Goal: Task Accomplishment & Management: Use online tool/utility

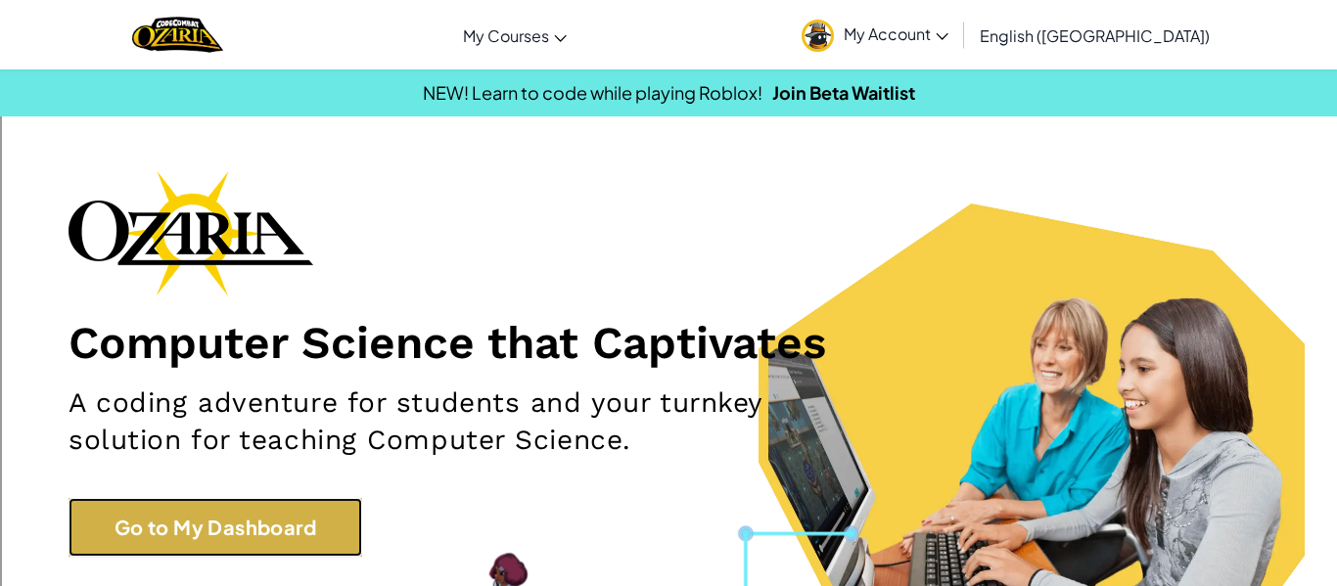
click at [320, 503] on link "Go to My Dashboard" at bounding box center [216, 527] width 294 height 59
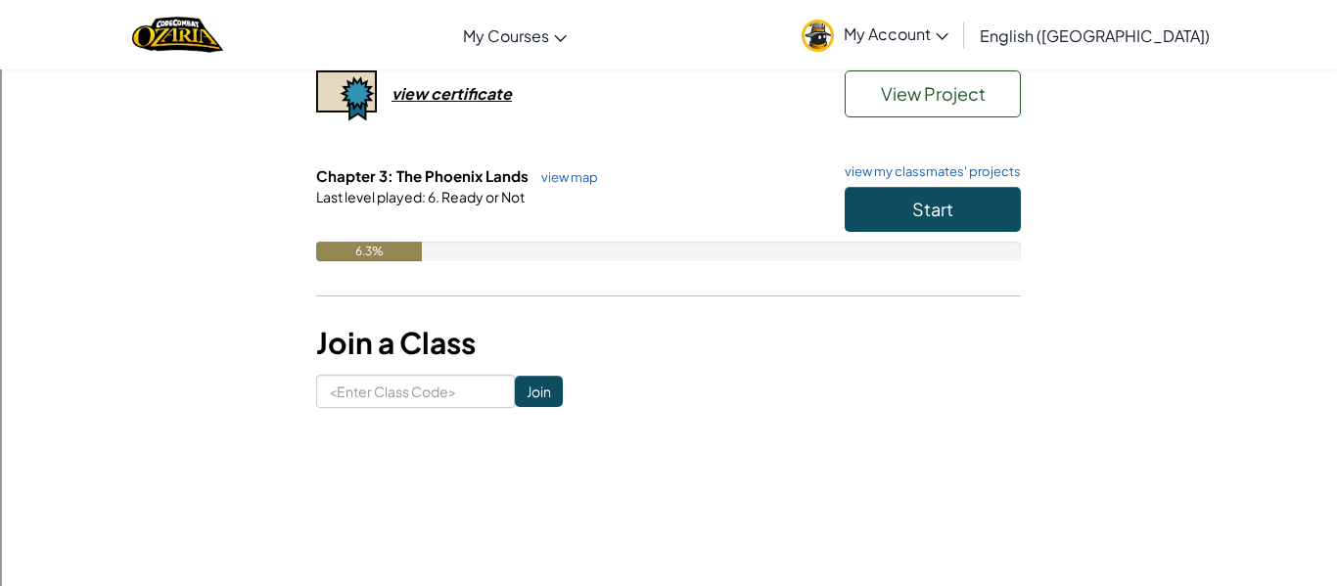
scroll to position [441, 0]
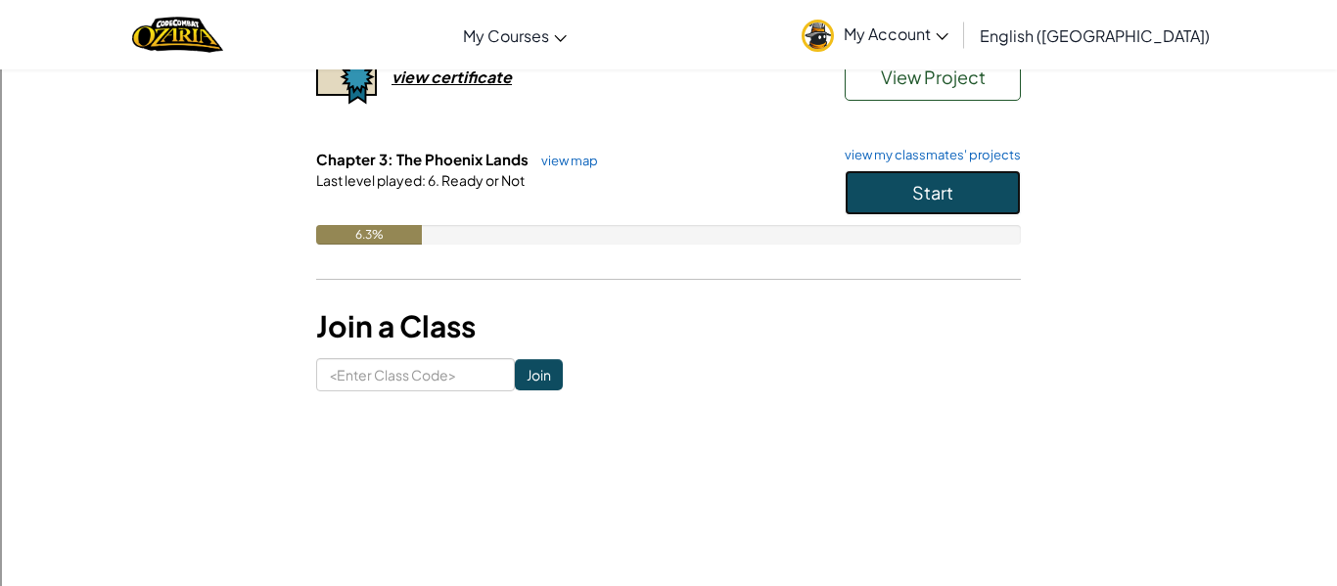
click at [863, 199] on button "Start" at bounding box center [933, 192] width 176 height 45
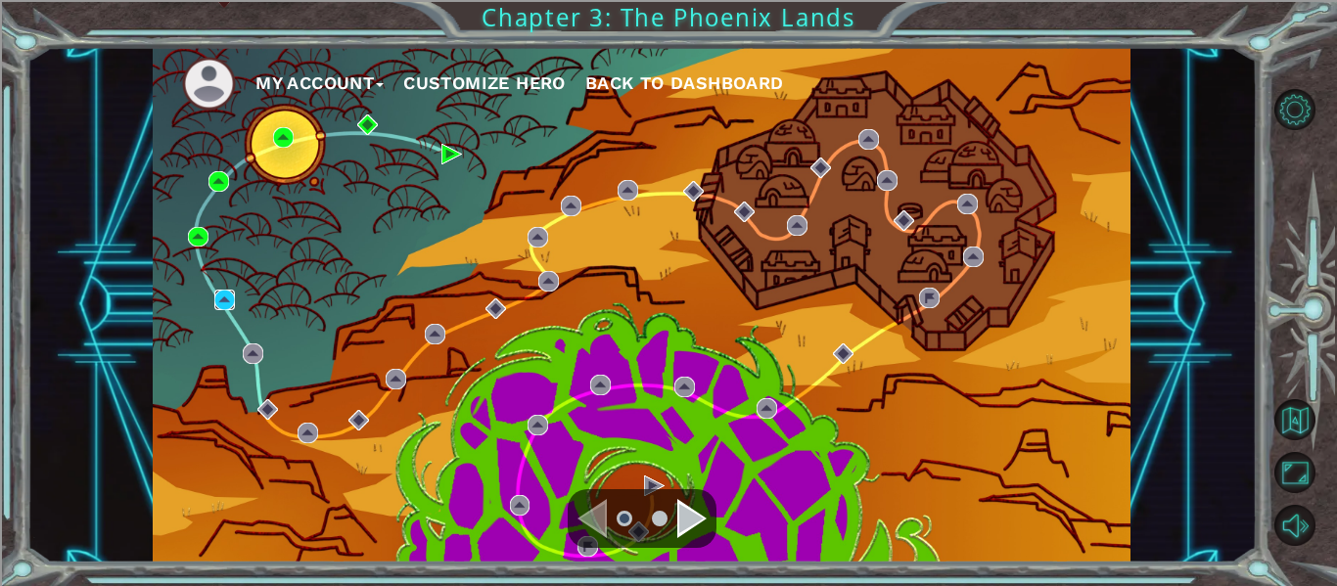
click at [225, 293] on img at bounding box center [224, 300] width 21 height 21
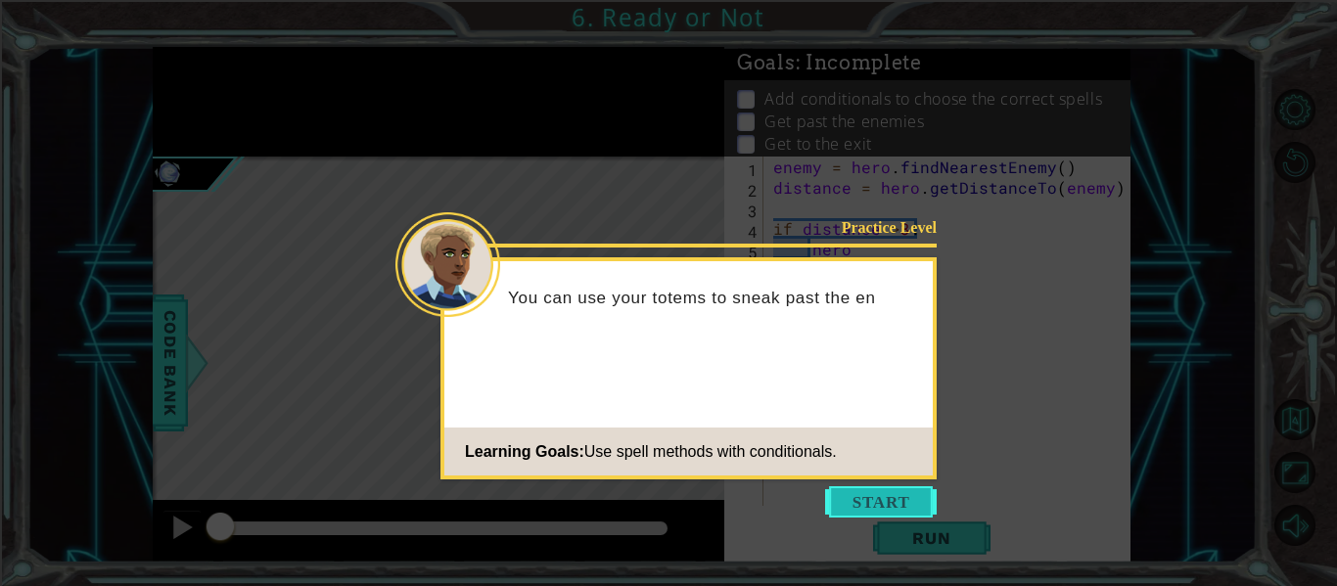
click at [921, 504] on button "Start" at bounding box center [881, 501] width 112 height 31
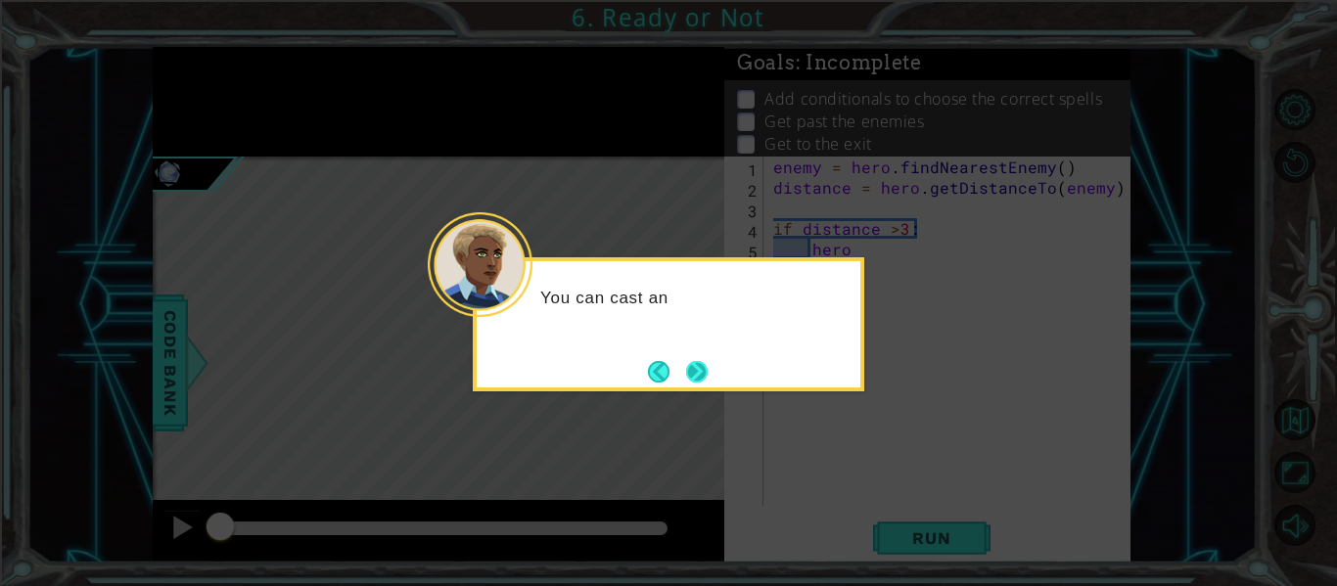
click at [694, 373] on button "Next" at bounding box center [697, 372] width 22 height 22
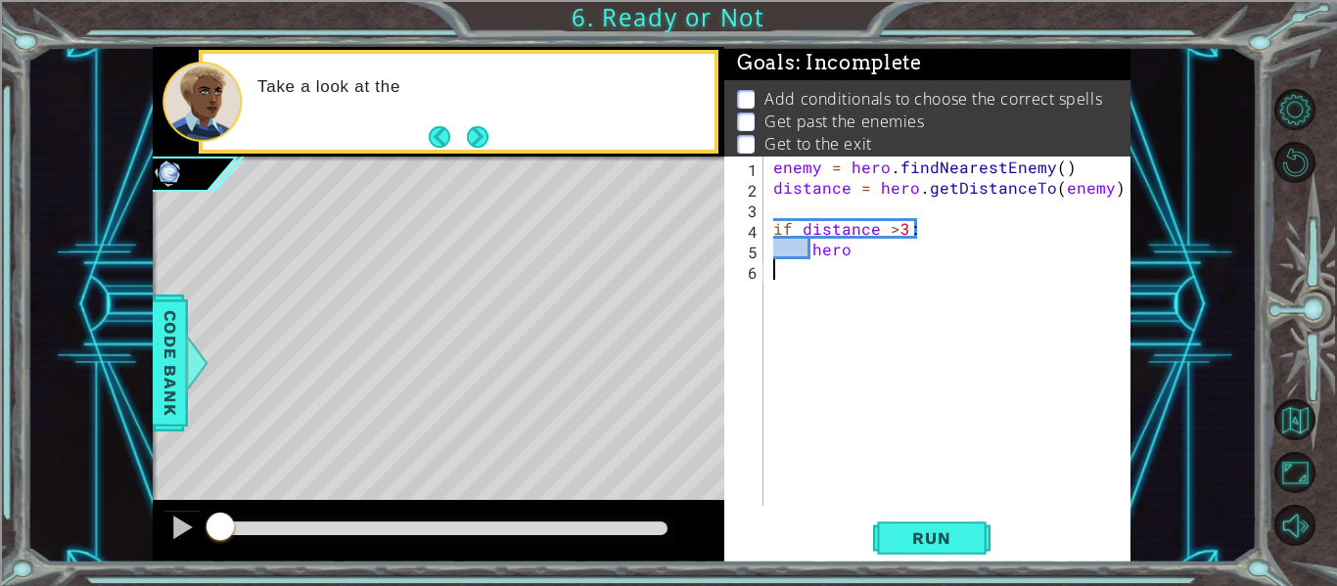
click at [978, 262] on div "enemy = hero . findNearestEnemy ( ) distance = hero . getDistanceTo ( enemy ) i…" at bounding box center [952, 352] width 367 height 390
click at [972, 256] on div "enemy = hero . findNearestEnemy ( ) distance = hero . getDistanceTo ( enemy ) i…" at bounding box center [952, 352] width 367 height 390
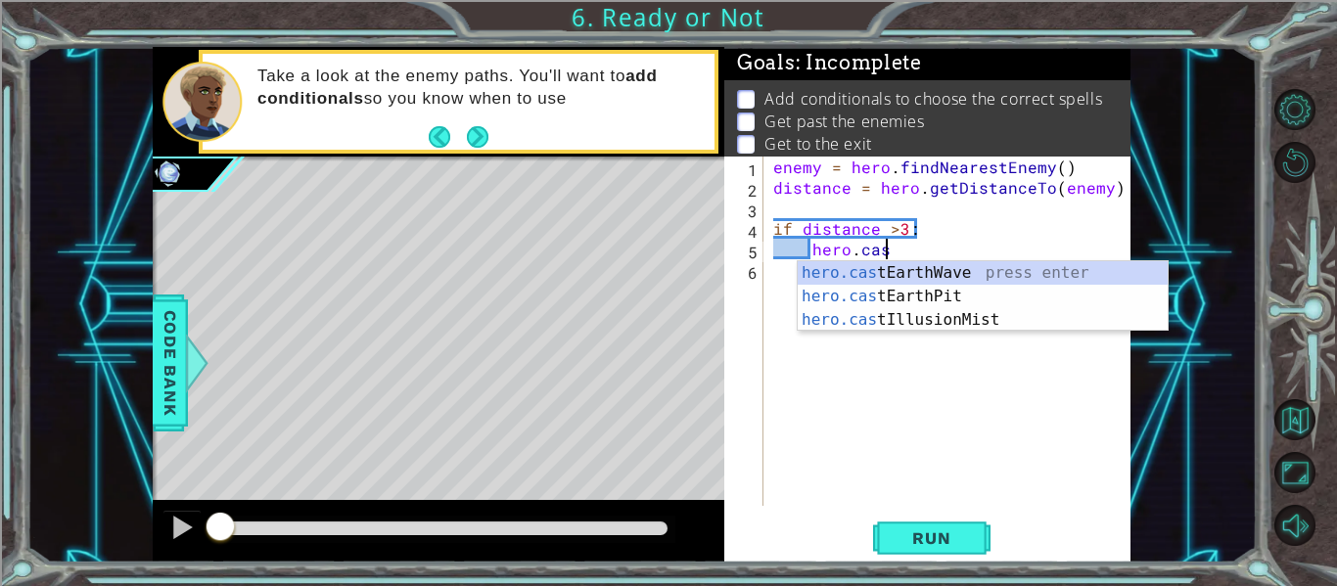
scroll to position [0, 7]
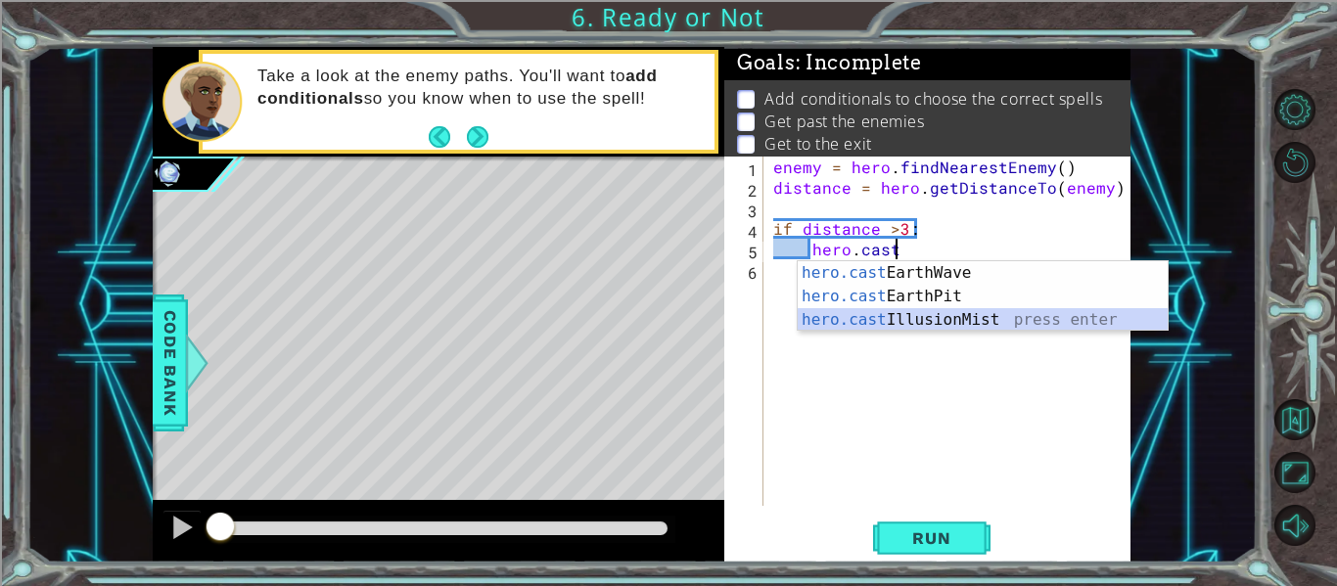
click at [1052, 310] on div "hero.cast EarthWave press enter hero.cast EarthPit press enter hero.cast Illusi…" at bounding box center [983, 319] width 370 height 117
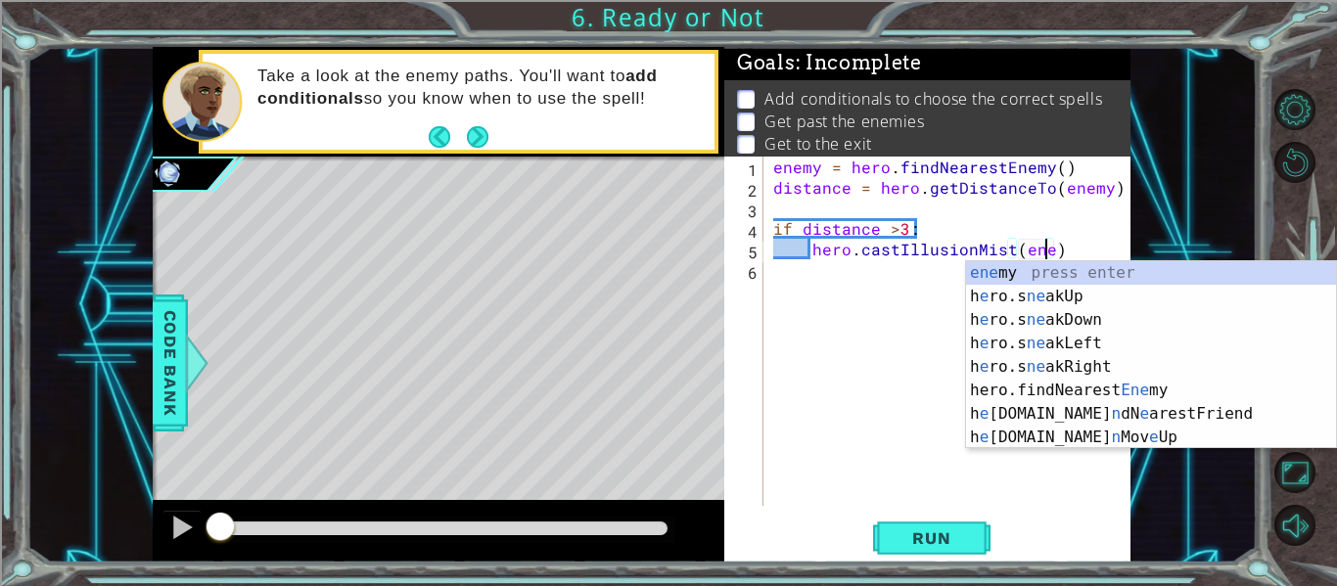
type textarea "hero.castIllusionMist(enemy)"
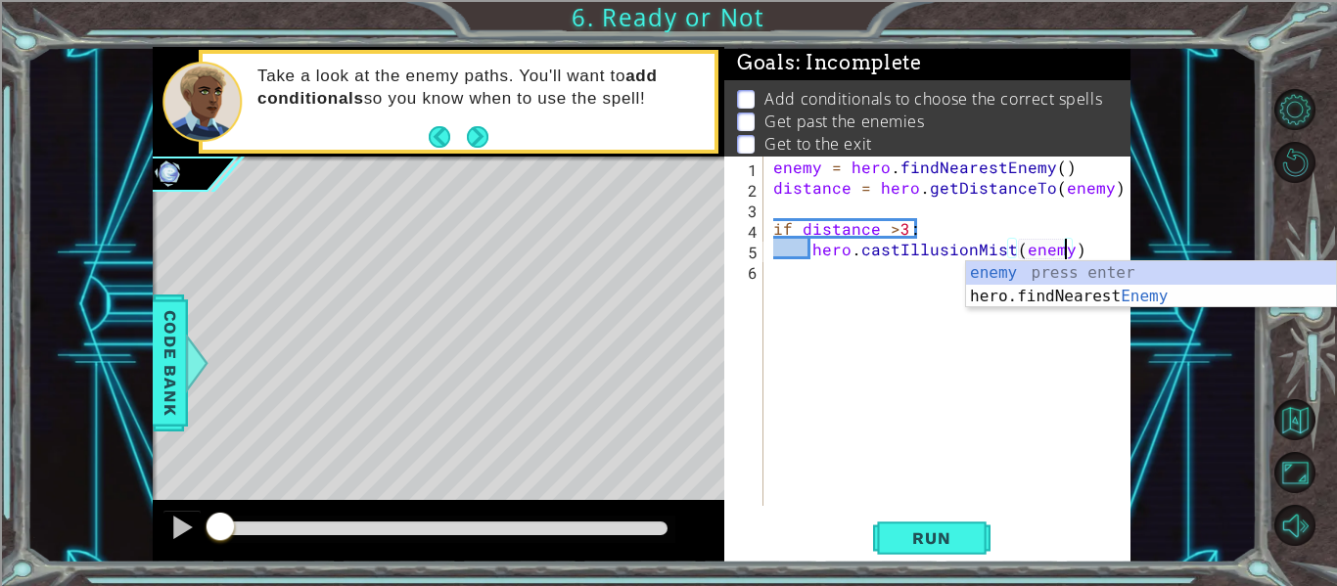
click at [875, 281] on div "enemy = hero . findNearestEnemy ( ) distance = hero . getDistanceTo ( enemy ) i…" at bounding box center [952, 352] width 367 height 390
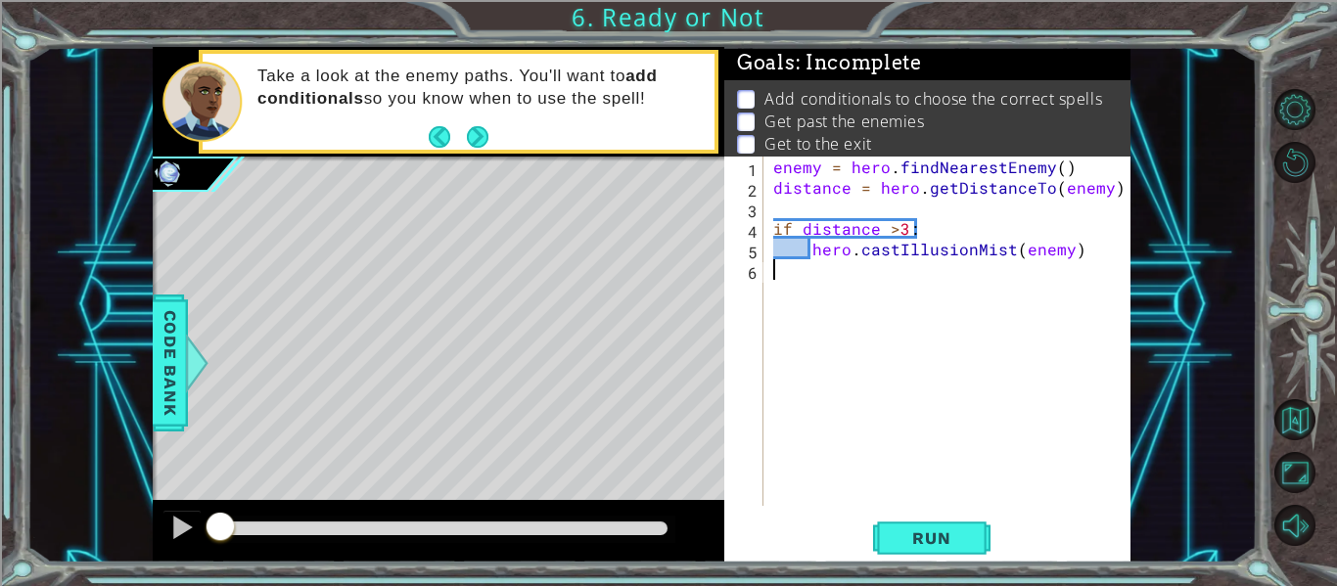
click at [1086, 257] on div "enemy = hero . findNearestEnemy ( ) distance = hero . getDistanceTo ( enemy ) i…" at bounding box center [952, 352] width 367 height 390
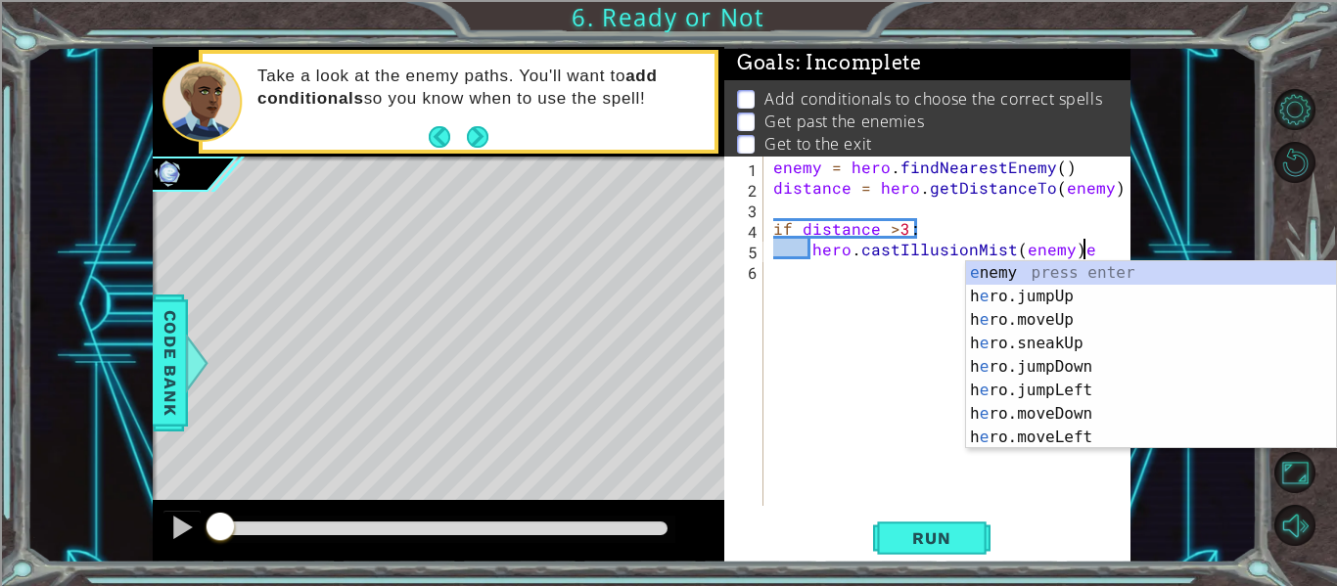
type textarea "hero.castIllusionMist(enemy)"
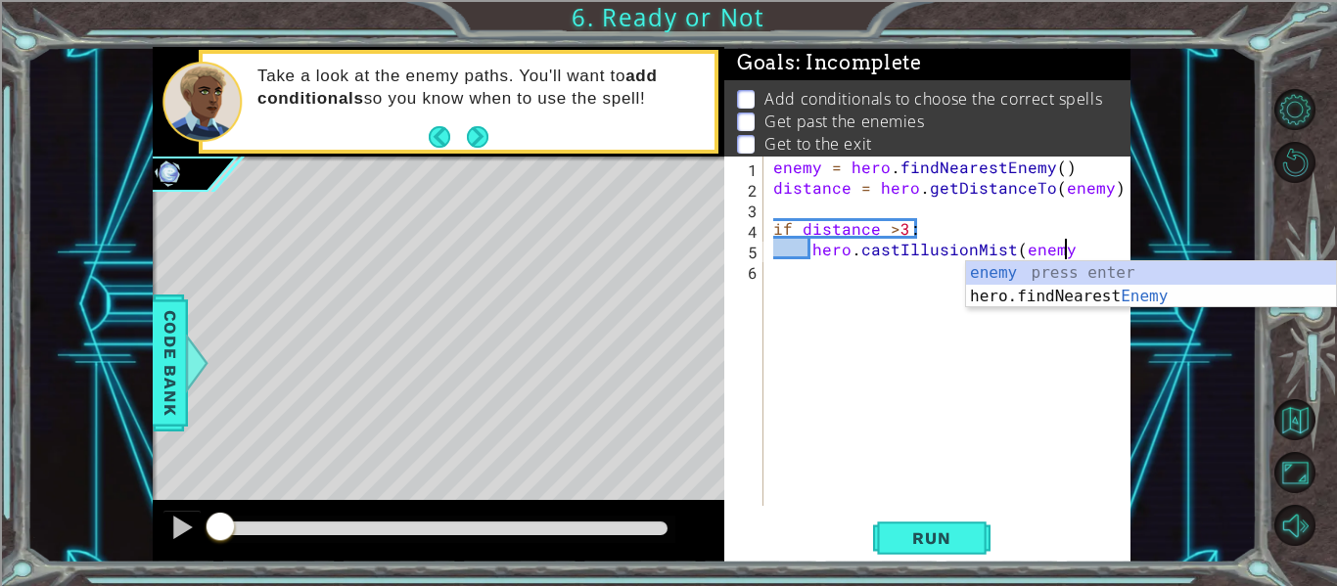
type textarea "hero.castIllusionMist(enemy)"
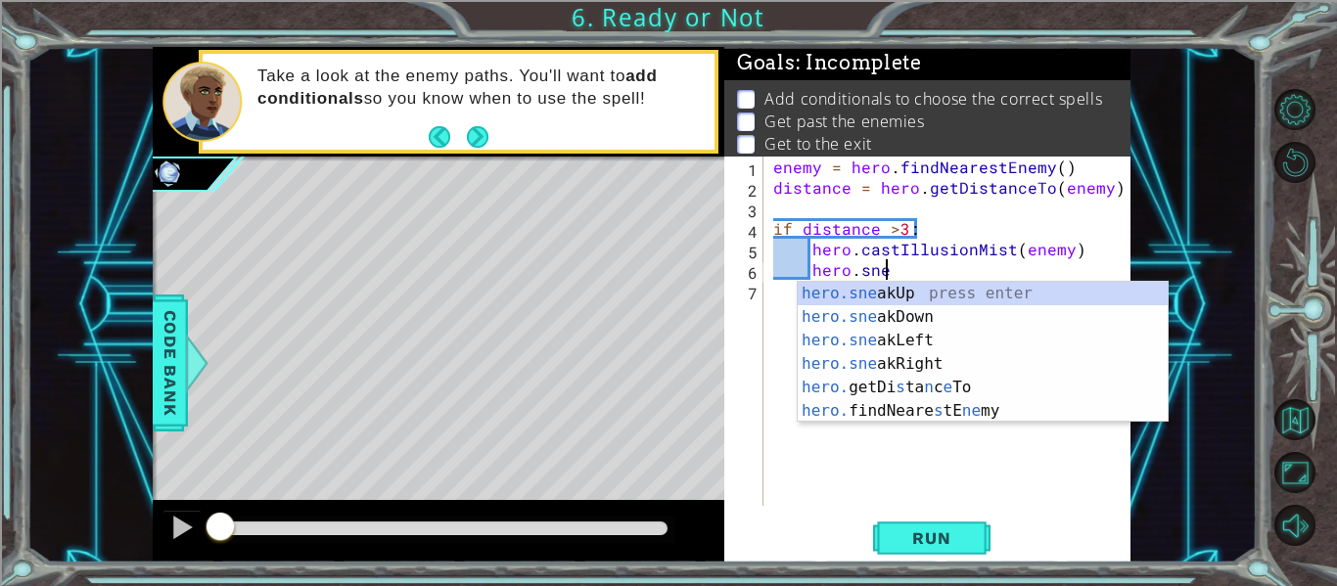
scroll to position [0, 7]
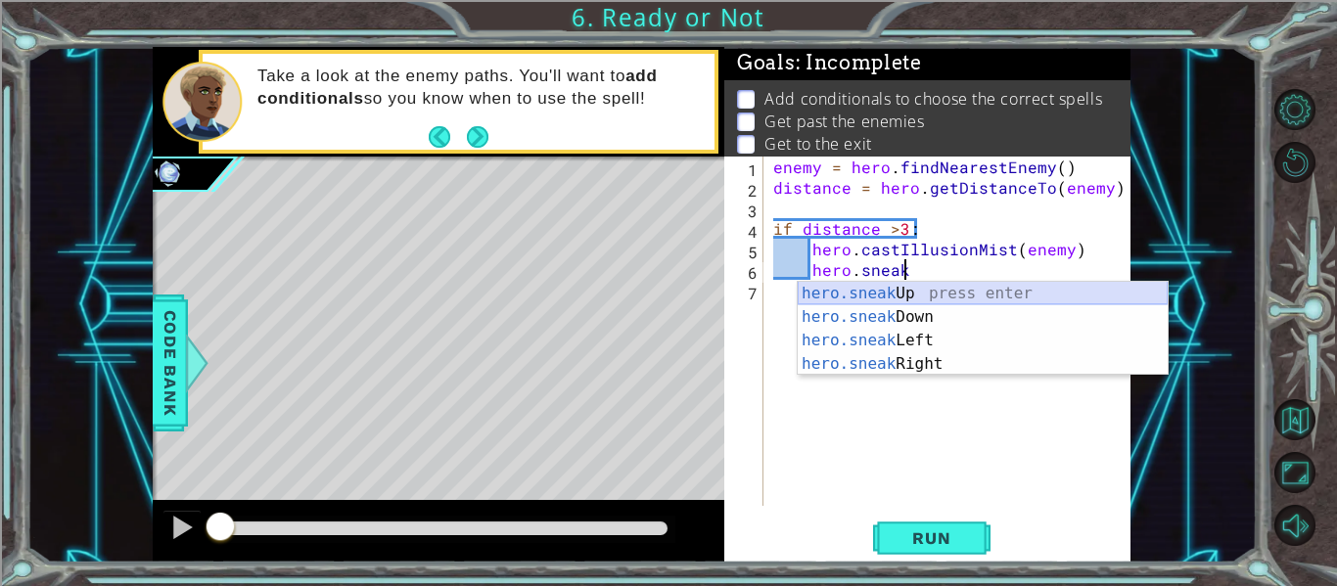
click at [1116, 293] on div "hero.sneak Up press enter hero.sneak Down press enter hero.sneak Left press ent…" at bounding box center [983, 352] width 370 height 141
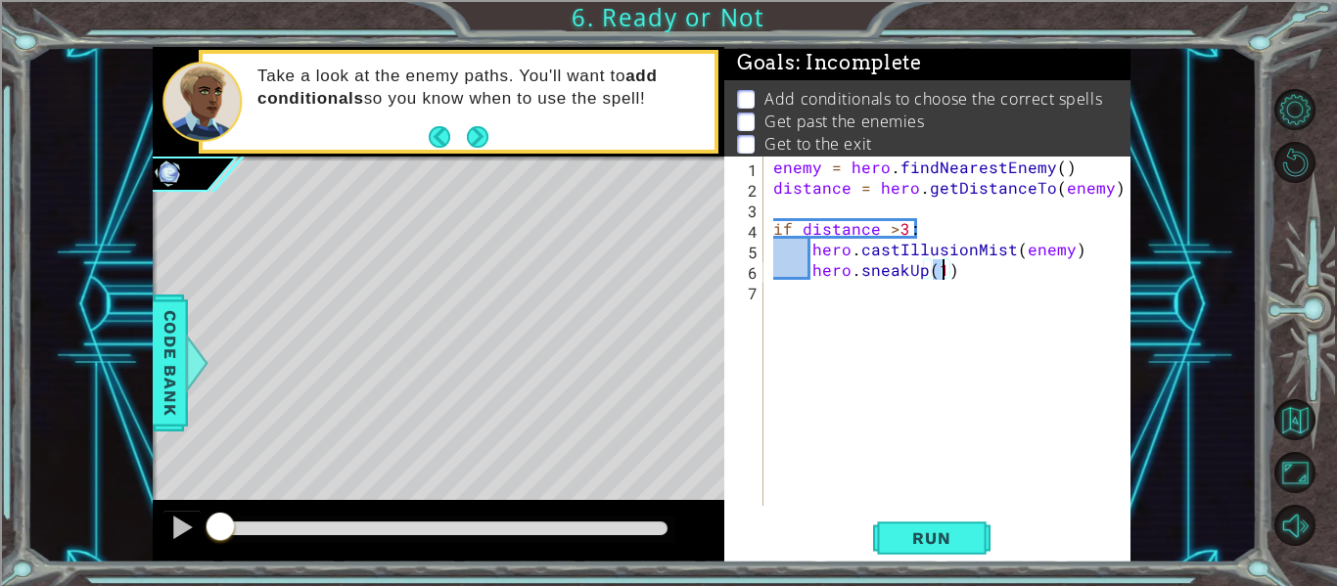
type textarea "hero.sneakUp(2)"
click at [1068, 290] on div "enemy = hero . findNearestEnemy ( ) distance = hero . getDistanceTo ( enemy ) i…" at bounding box center [952, 352] width 367 height 390
type textarea "hero.jumpUp()"
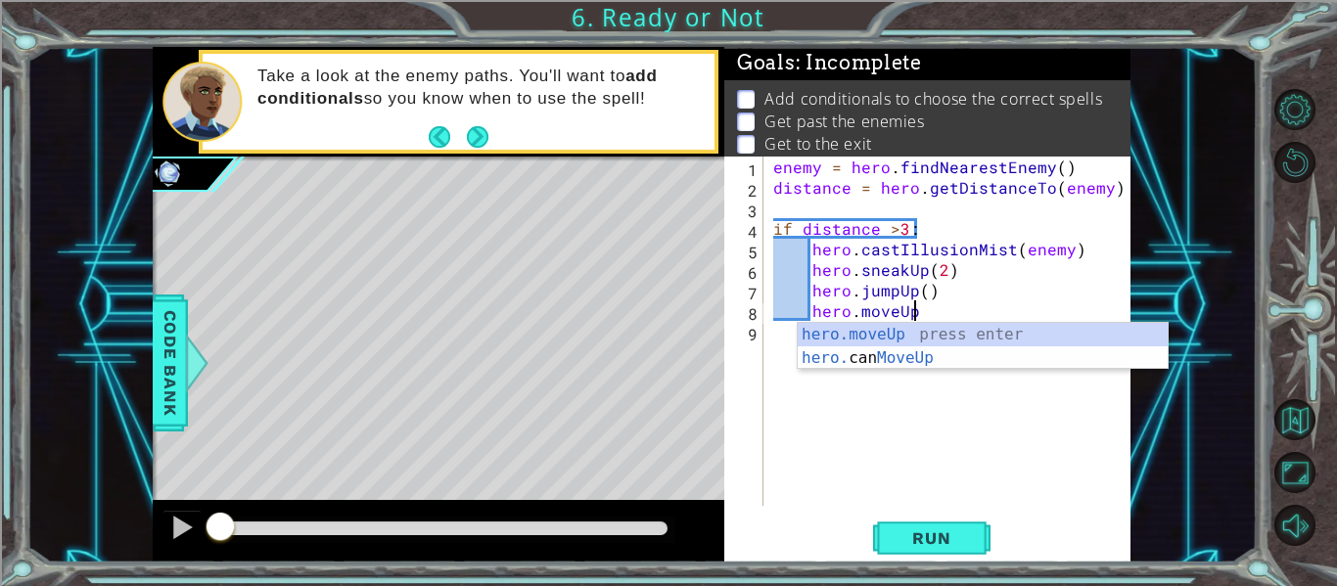
scroll to position [0, 8]
click at [1005, 298] on div "enemy = hero . findNearestEnemy ( ) distance = hero . getDistanceTo ( enemy ) i…" at bounding box center [952, 352] width 367 height 390
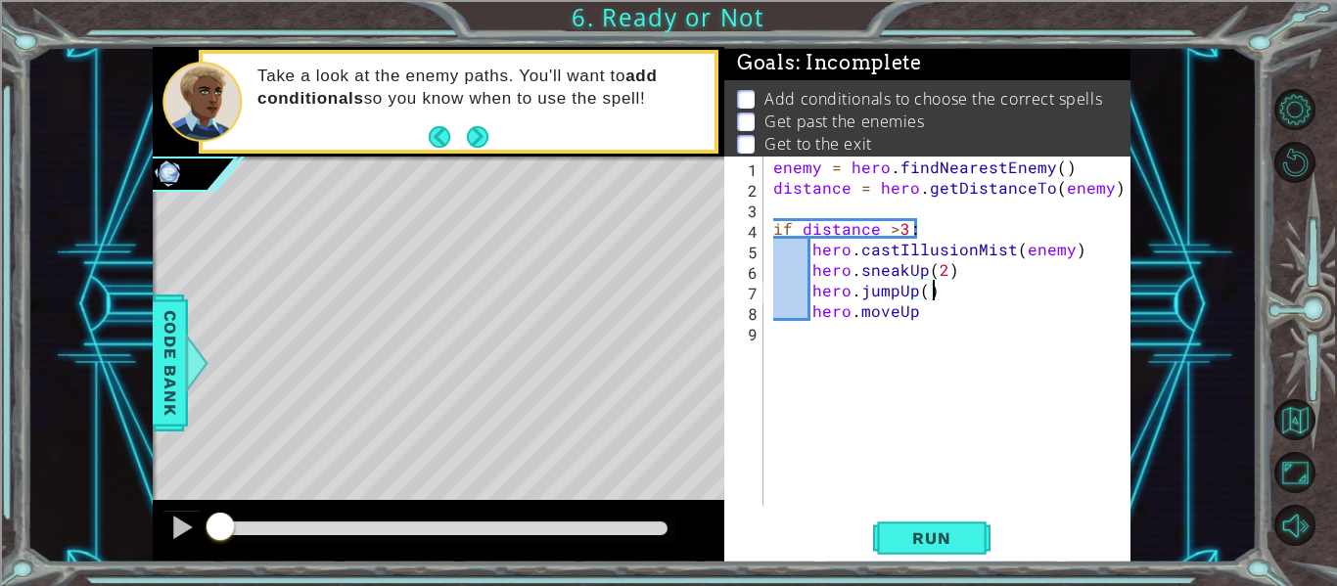
click at [1004, 305] on div "enemy = hero . findNearestEnemy ( ) distance = hero . getDistanceTo ( enemy ) i…" at bounding box center [952, 352] width 367 height 390
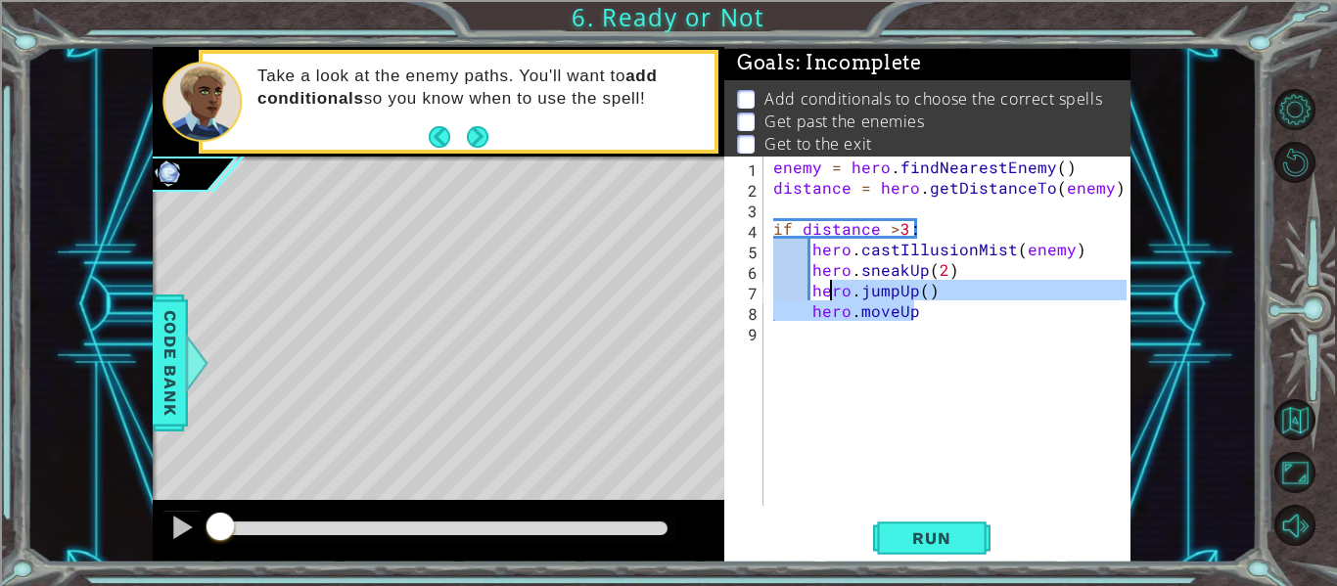
drag, startPoint x: 991, startPoint y: 310, endPoint x: 809, endPoint y: 291, distance: 183.1
click at [809, 291] on div "enemy = hero . findNearestEnemy ( ) distance = hero . getDistanceTo ( enemy ) i…" at bounding box center [952, 352] width 367 height 390
type textarea "hero.jumpUp() hero.moveUp"
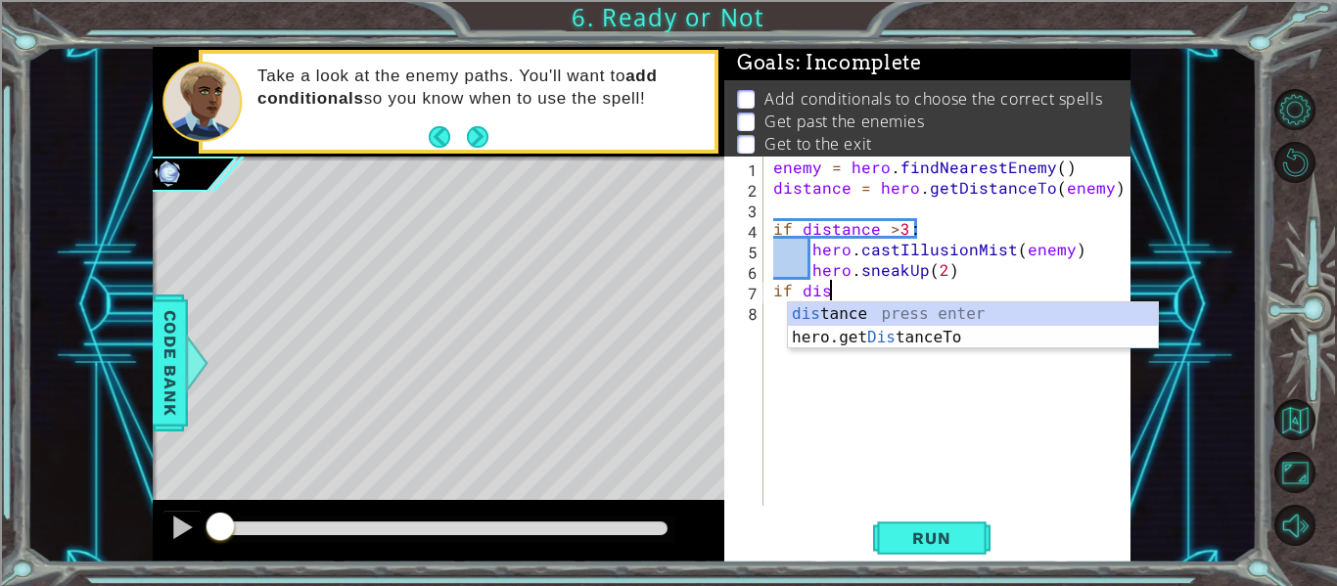
scroll to position [0, 3]
click at [864, 319] on div "dis tance press enter hero.get Dis tanceTo press enter" at bounding box center [973, 349] width 370 height 94
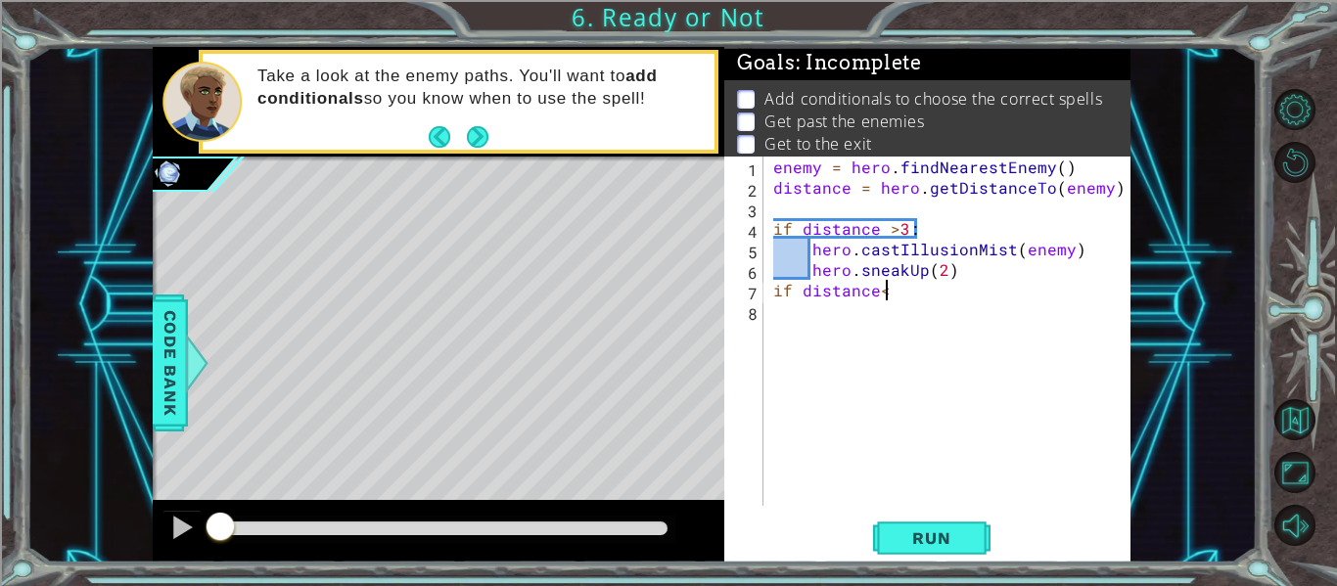
scroll to position [0, 7]
type textarea "if distance<3:"
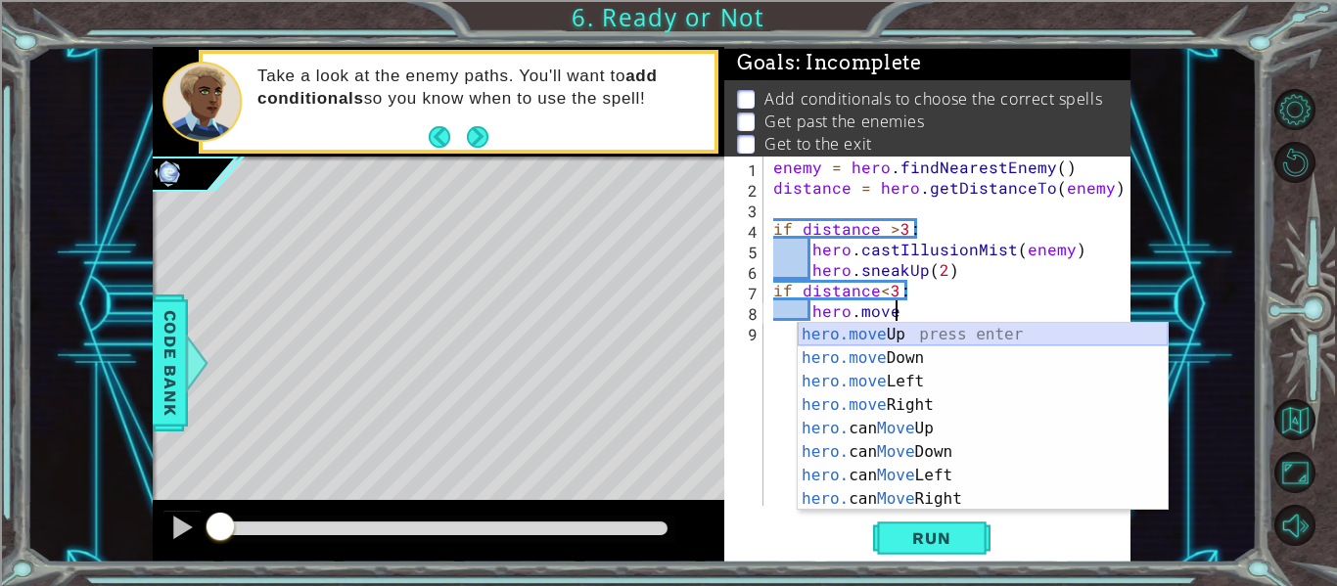
click at [891, 326] on div "hero.move Up press enter hero.move Down press enter hero.move Left press enter …" at bounding box center [983, 440] width 370 height 235
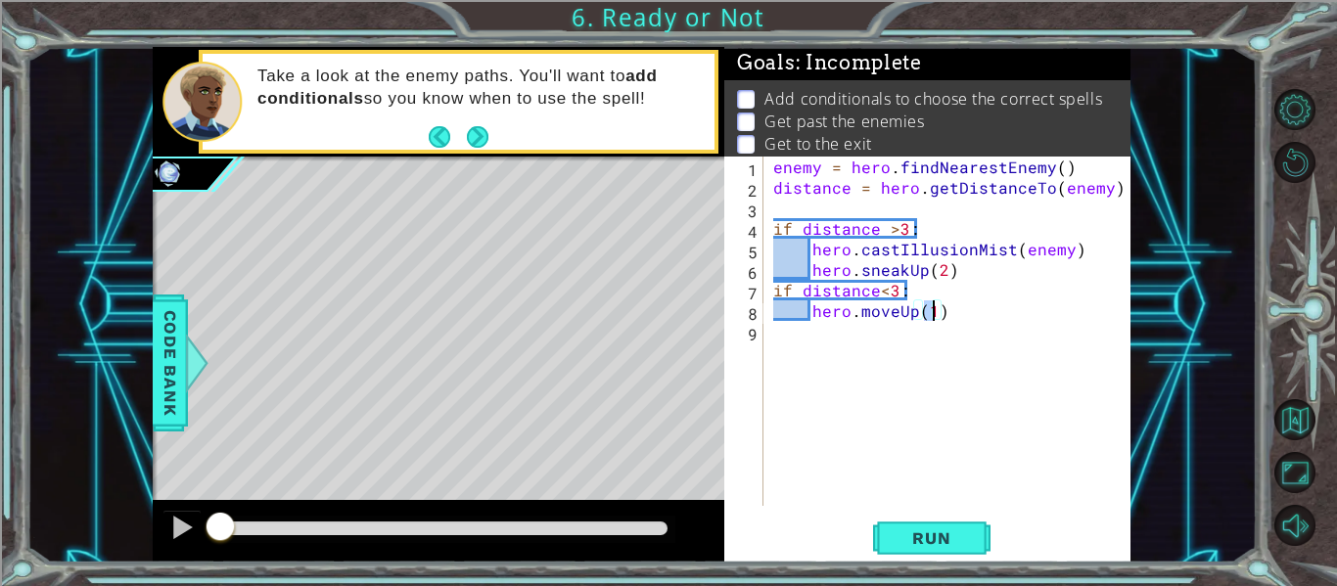
type textarea "hero.moveUp(2)"
click at [921, 371] on div "enemy = hero . findNearestEnemy ( ) distance = hero . getDistanceTo ( enemy ) i…" at bounding box center [952, 352] width 367 height 390
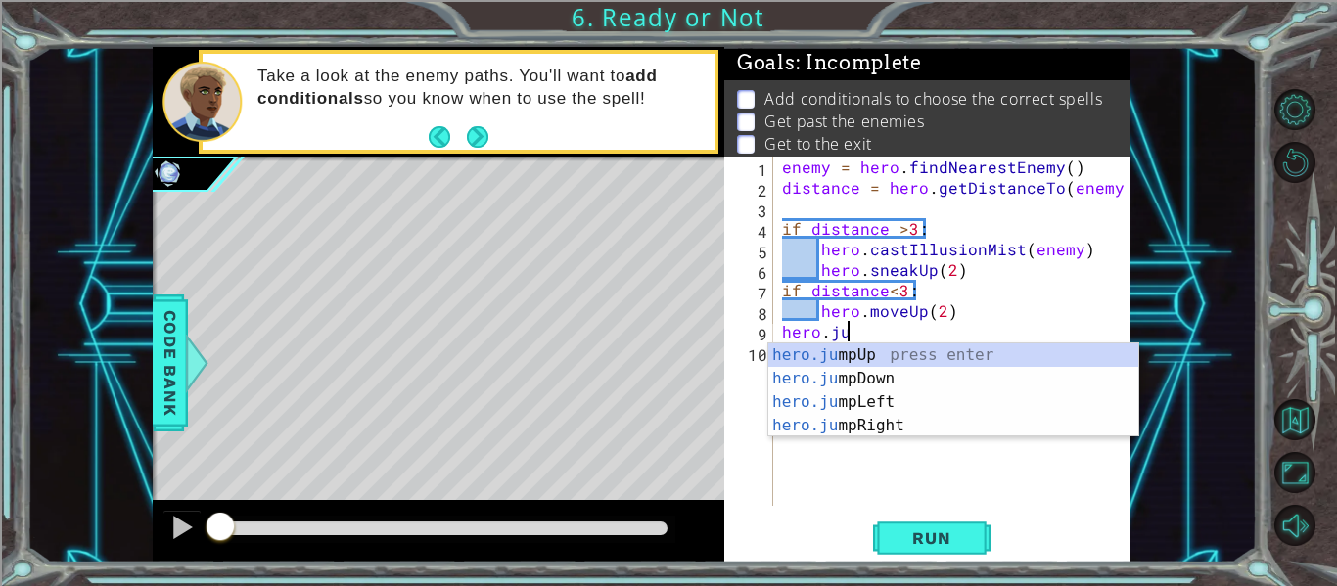
scroll to position [0, 4]
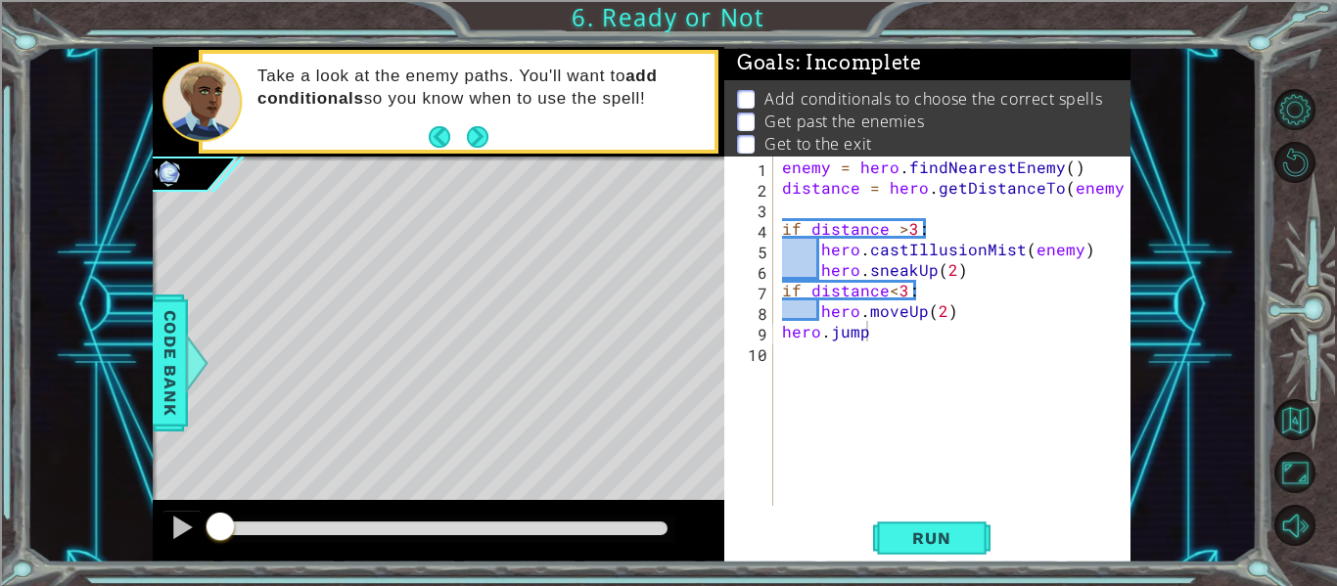
click at [925, 342] on body "1 ההההההההההההההההההההההההההההההההההההההההההההההההההההההההההההההההההההההההההההה…" at bounding box center [668, 293] width 1337 height 586
click at [925, 342] on div "enemy = hero . findNearestEnemy ( ) distance = hero . getDistanceTo ( enemy ) i…" at bounding box center [957, 352] width 358 height 390
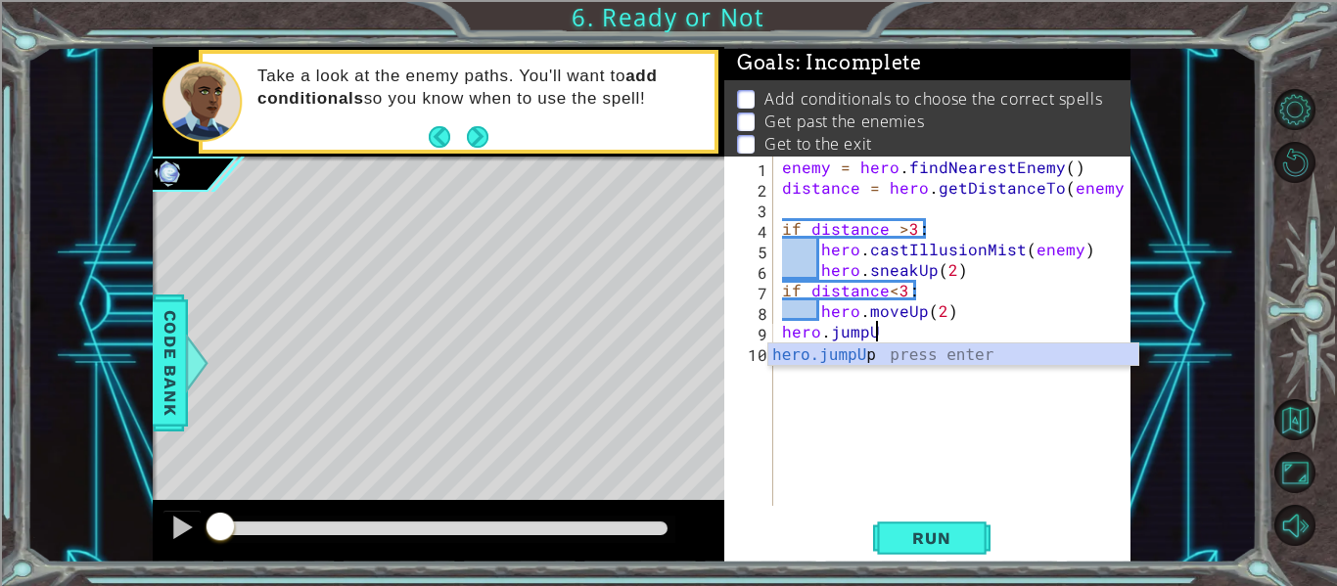
type textarea "hero.jumpUp"
click at [948, 357] on div "hero.jumpUp press enter" at bounding box center [953, 379] width 370 height 70
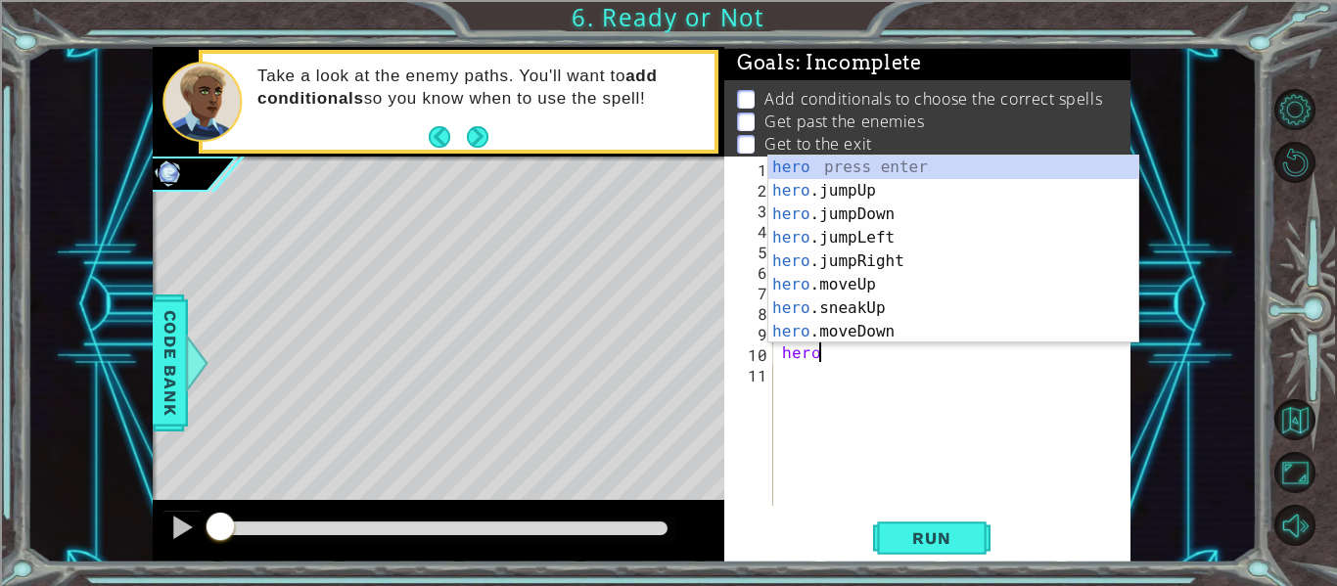
scroll to position [0, 2]
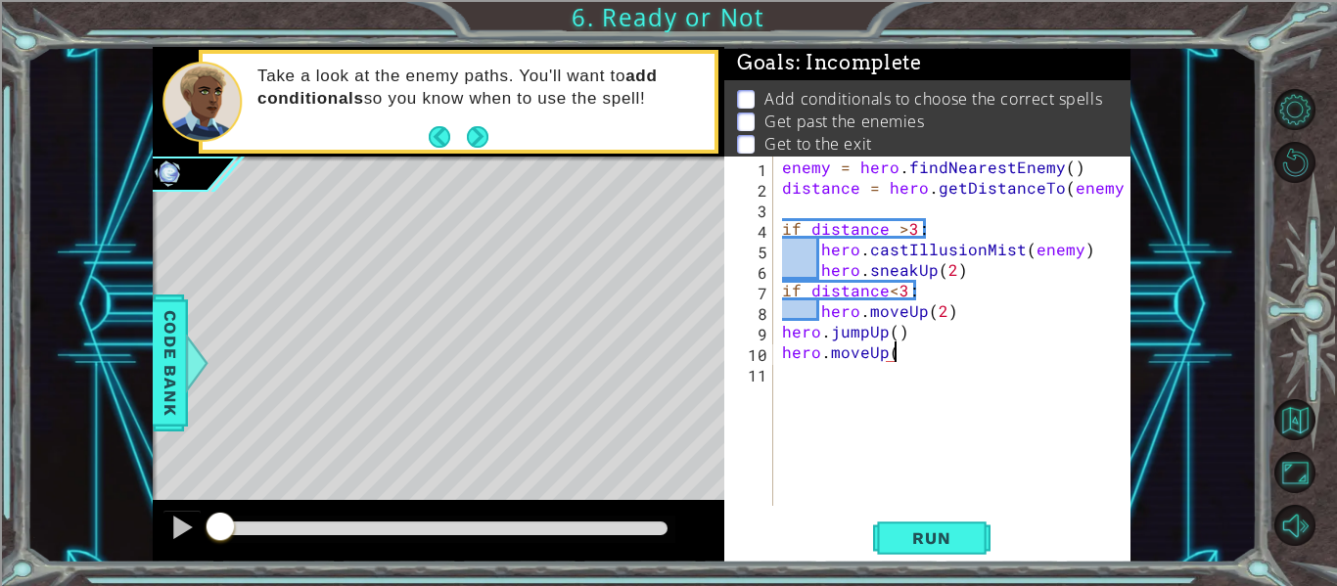
type textarea "hero.moveUp()"
type textarea "hero.jumpRight()"
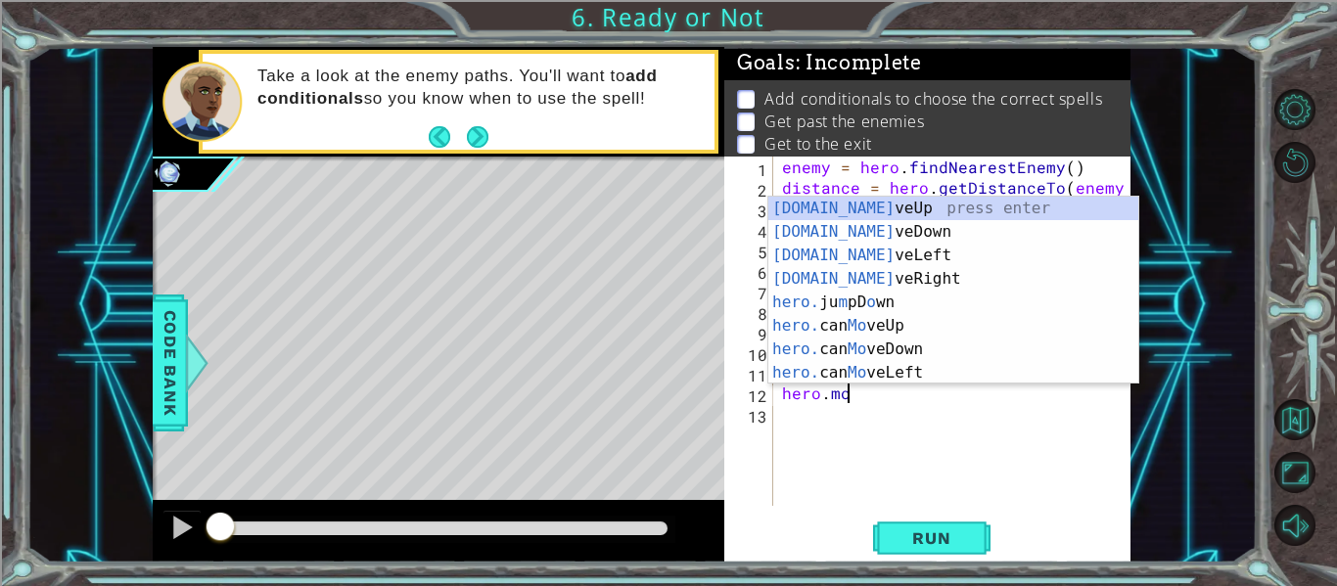
scroll to position [0, 4]
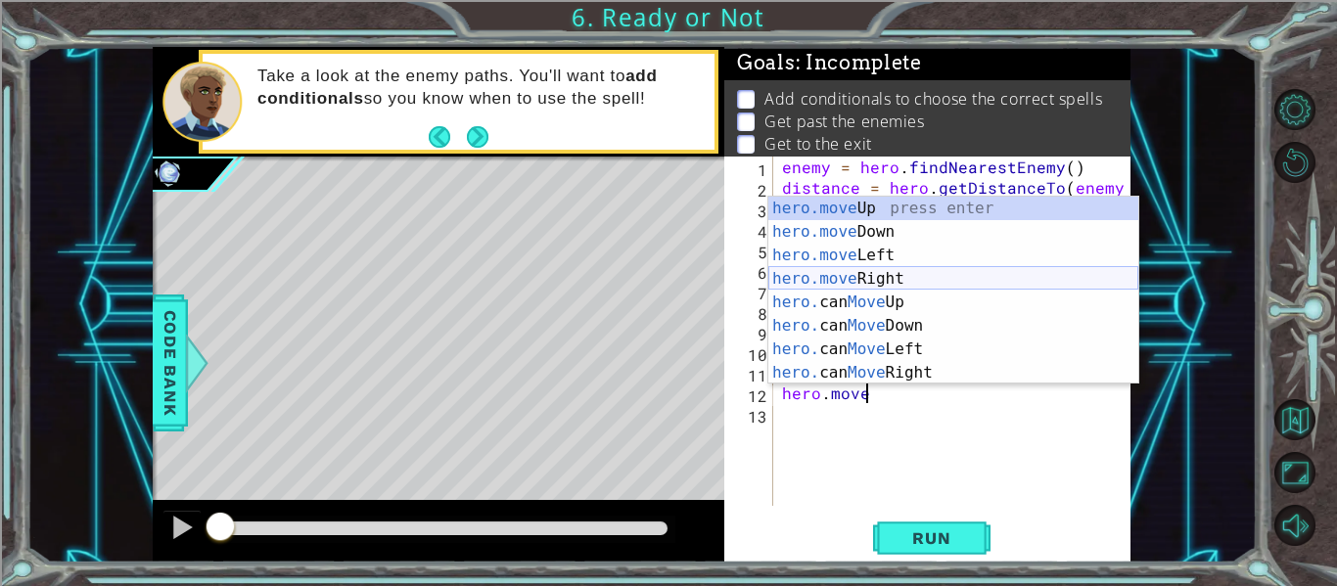
click at [1020, 281] on div "hero.move Up press enter hero.move Down press enter hero.move Left press enter …" at bounding box center [953, 314] width 370 height 235
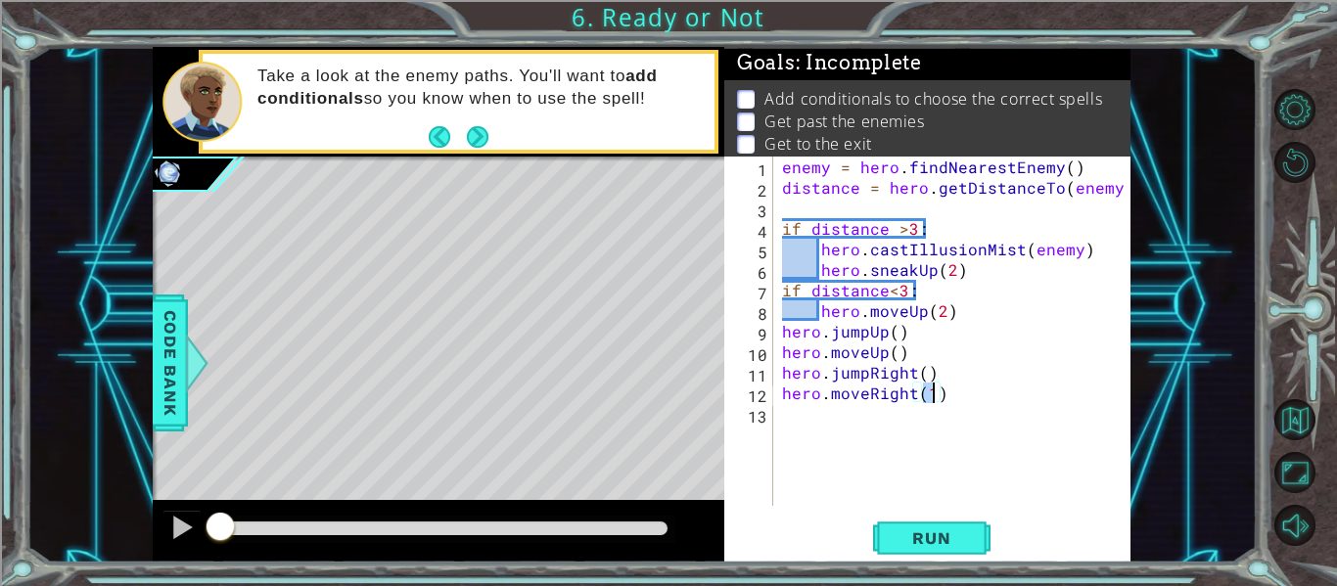
type textarea "hero.moveRight(3)"
click at [1007, 389] on div "enemy = hero . findNearestEnemy ( ) distance = hero . getDistanceTo ( enemy ) i…" at bounding box center [957, 352] width 358 height 390
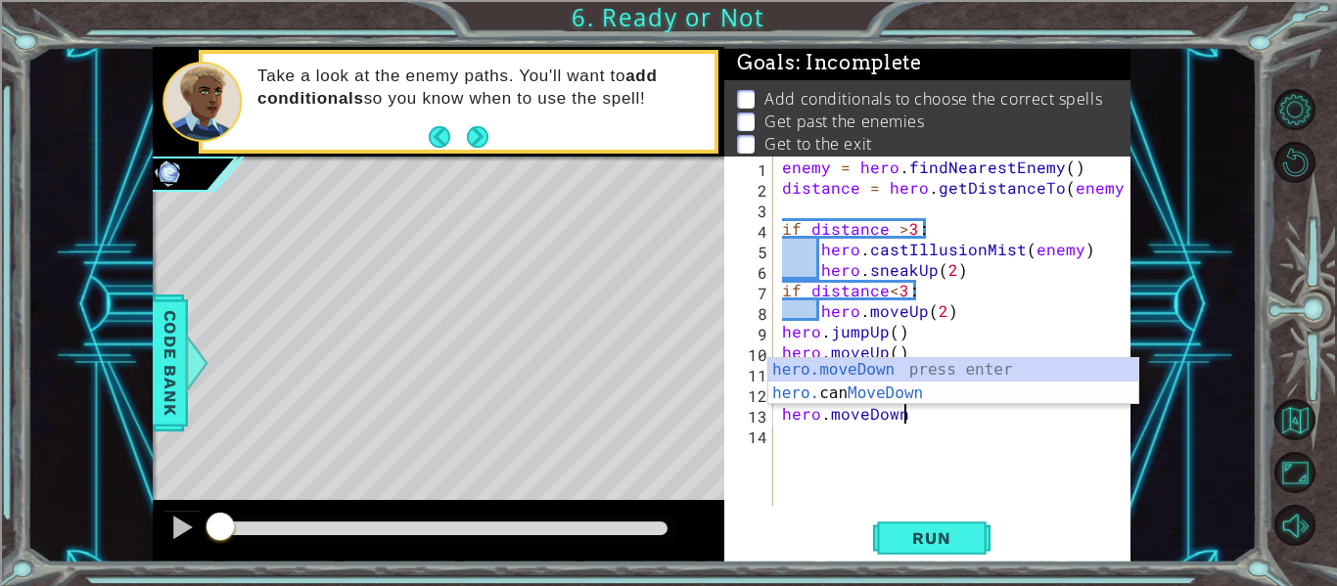
scroll to position [0, 7]
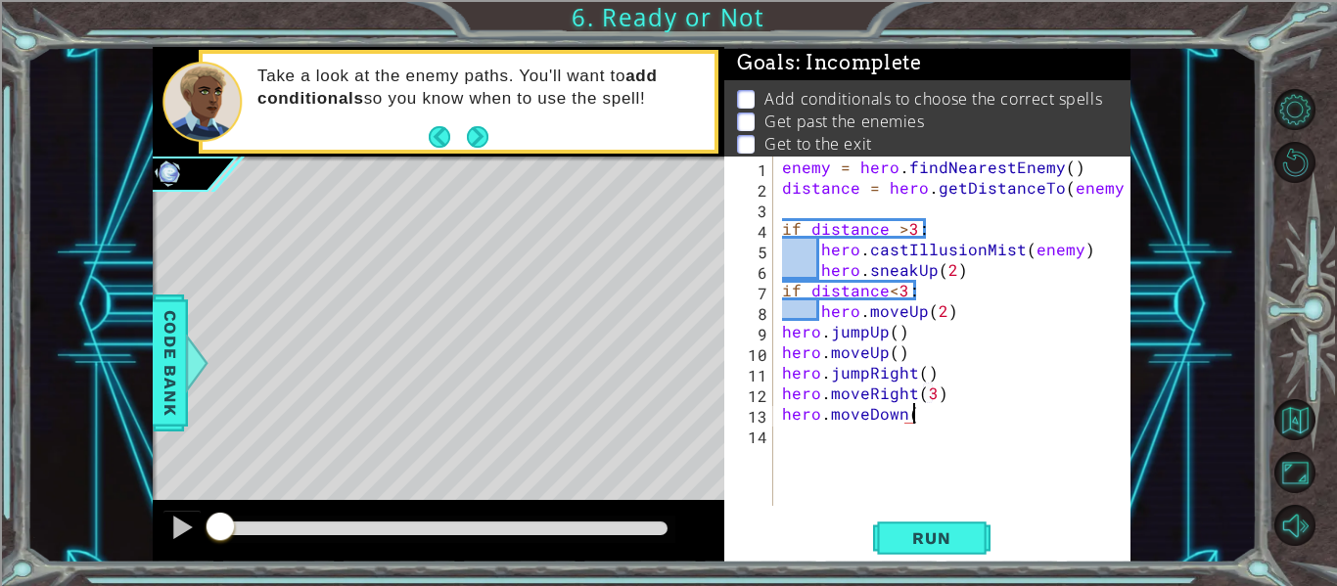
type textarea "hero.moveDown()"
click at [985, 423] on div "enemy = hero . findNearestEnemy ( ) distance = hero . getDistanceTo ( enemy ) i…" at bounding box center [957, 352] width 358 height 390
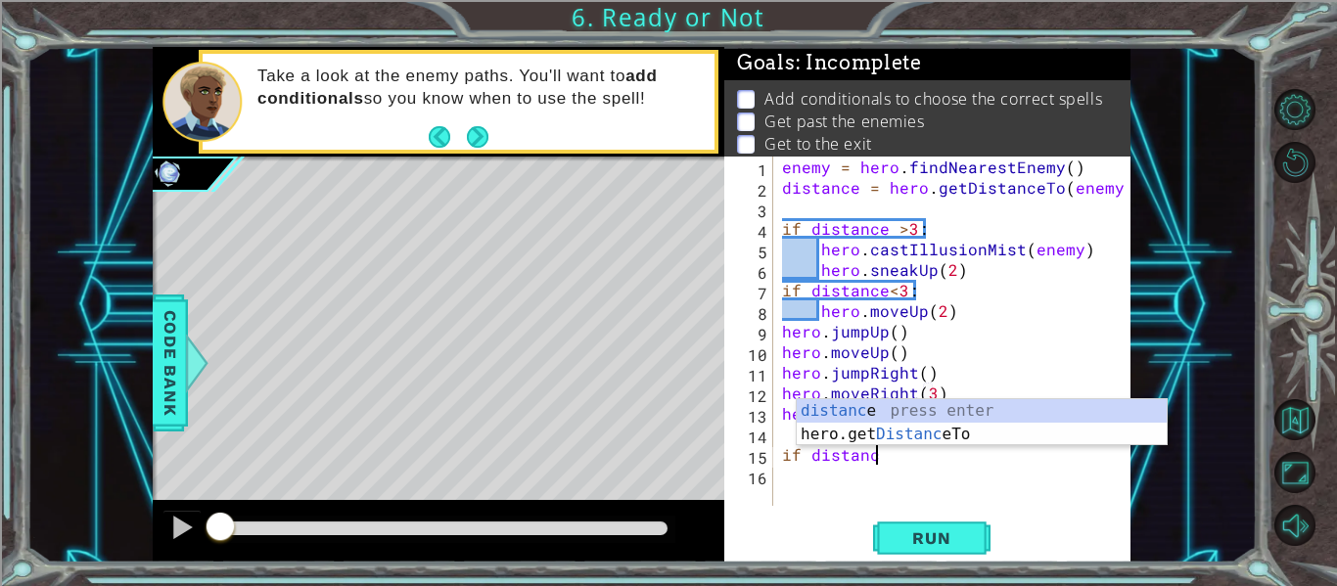
scroll to position [0, 6]
click at [945, 406] on div "distance press enter hero.get Distance To press enter" at bounding box center [982, 446] width 370 height 94
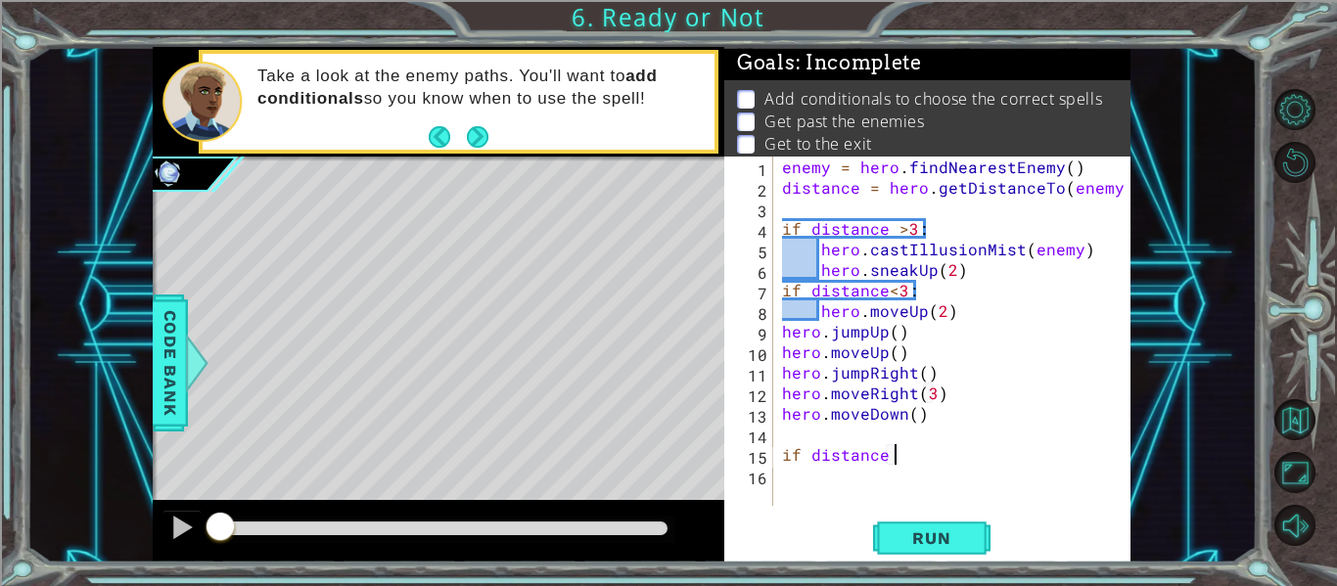
scroll to position [0, 7]
type textarea "if distance <3:"
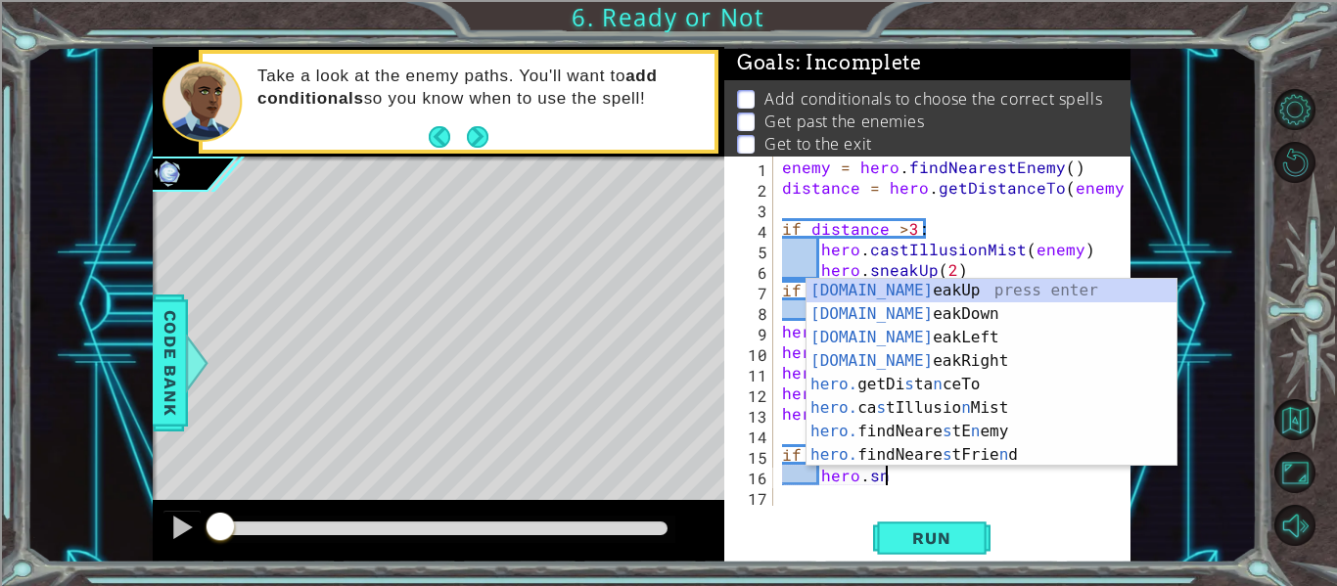
scroll to position [0, 6]
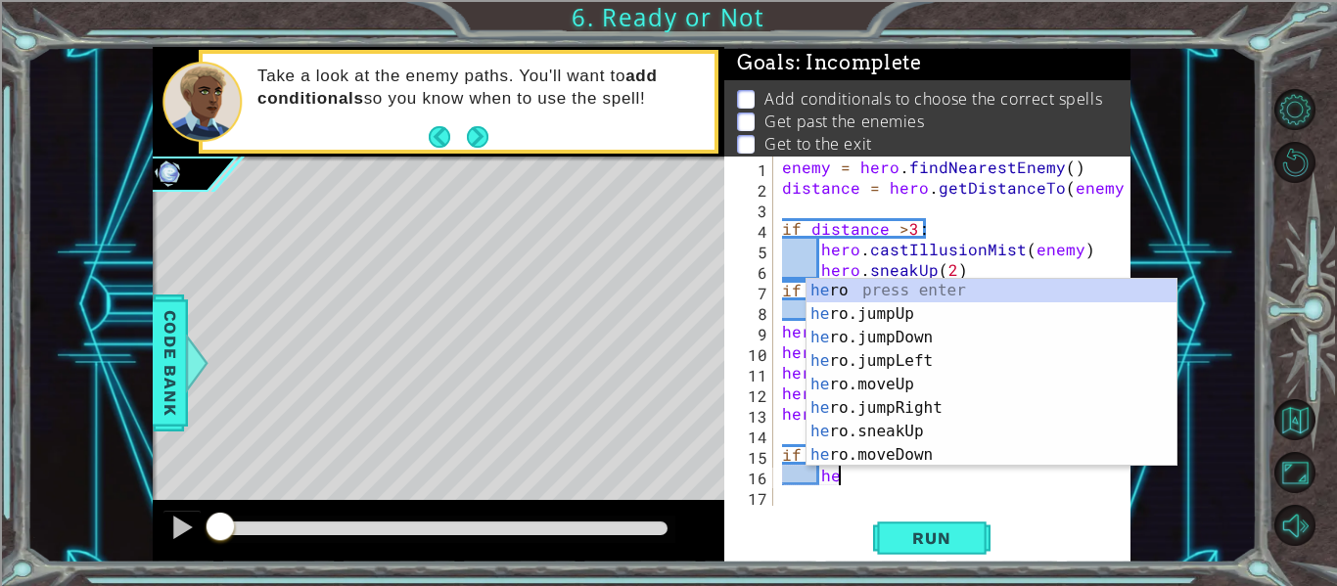
type textarea "h"
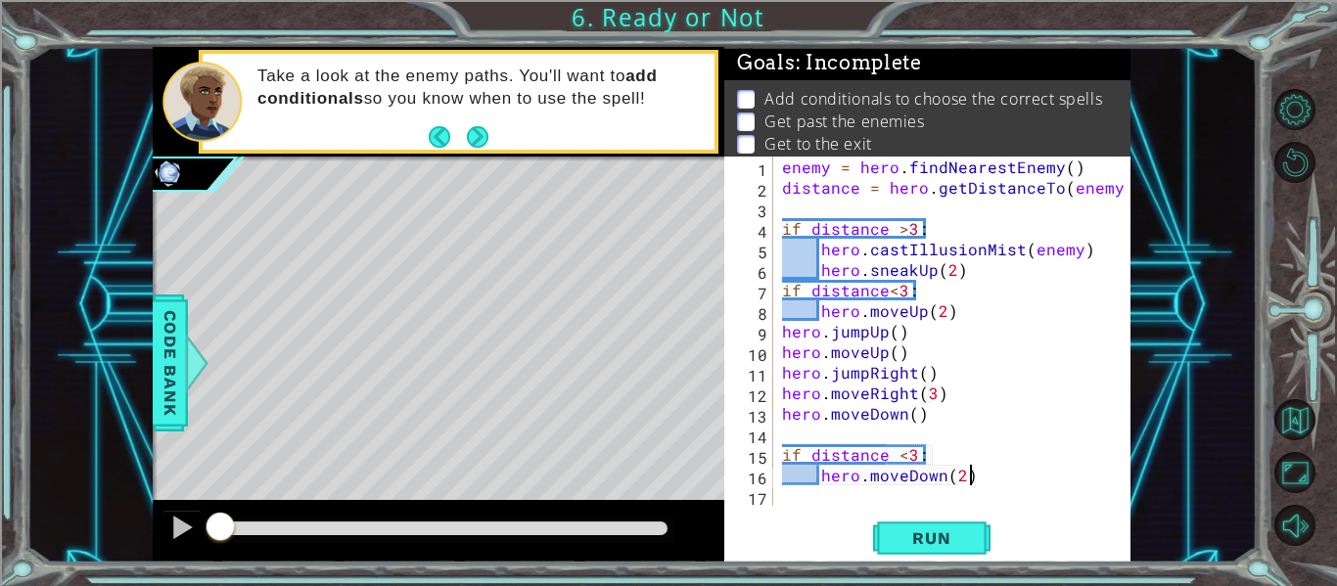
scroll to position [0, 11]
type textarea "hero.moveDown(2)"
click at [923, 552] on button "Run" at bounding box center [931, 539] width 117 height 40
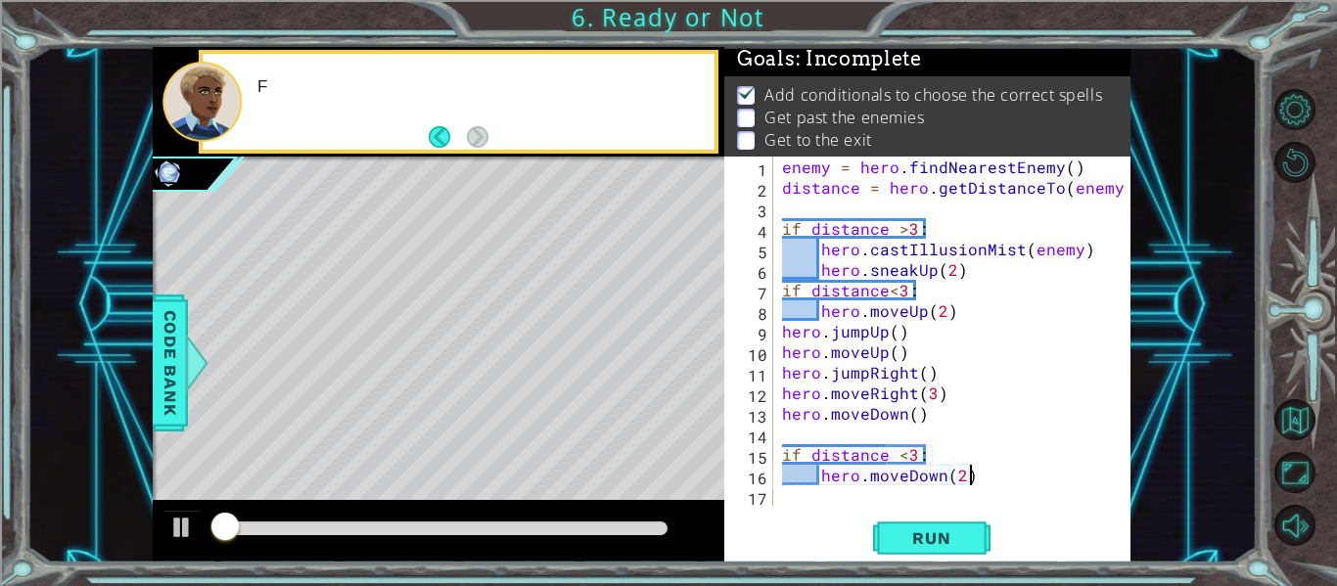
scroll to position [5, 0]
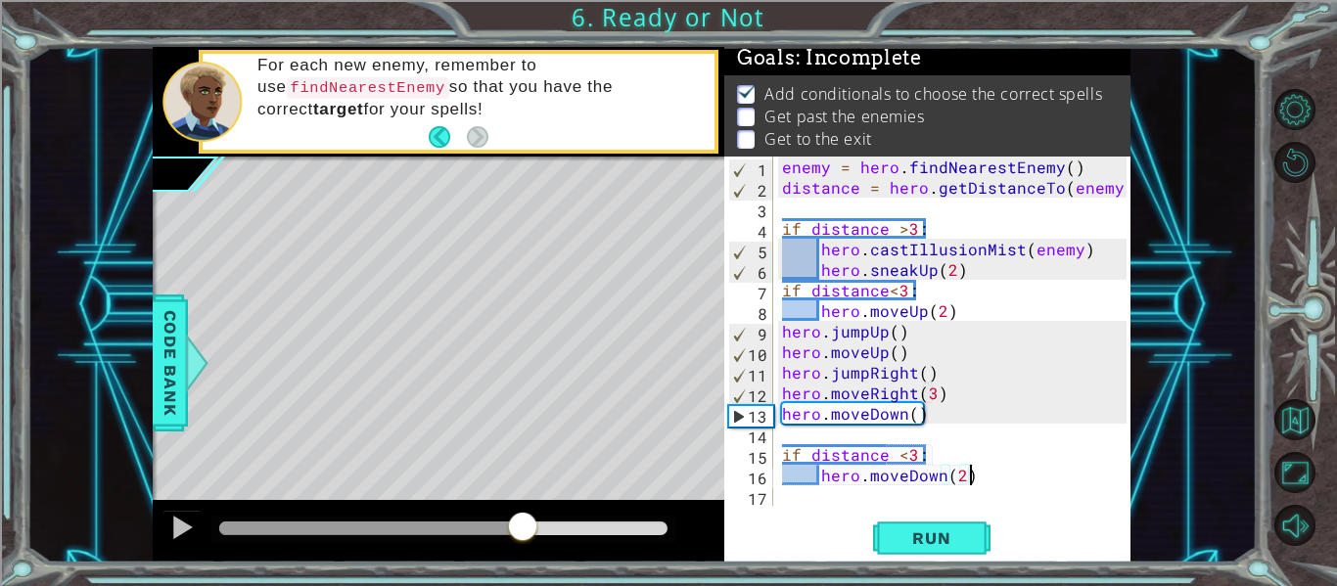
drag, startPoint x: 231, startPoint y: 531, endPoint x: 534, endPoint y: 540, distance: 303.5
click at [534, 540] on div at bounding box center [522, 528] width 35 height 35
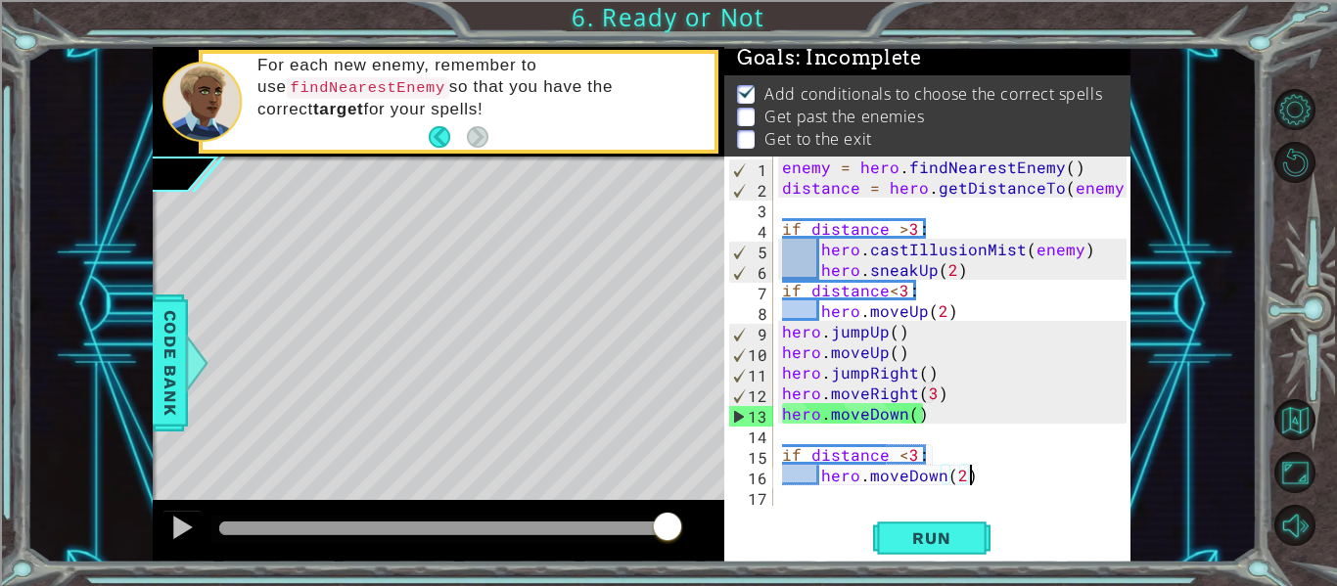
drag, startPoint x: 562, startPoint y: 523, endPoint x: 687, endPoint y: 525, distance: 125.3
click at [687, 525] on div at bounding box center [439, 531] width 572 height 63
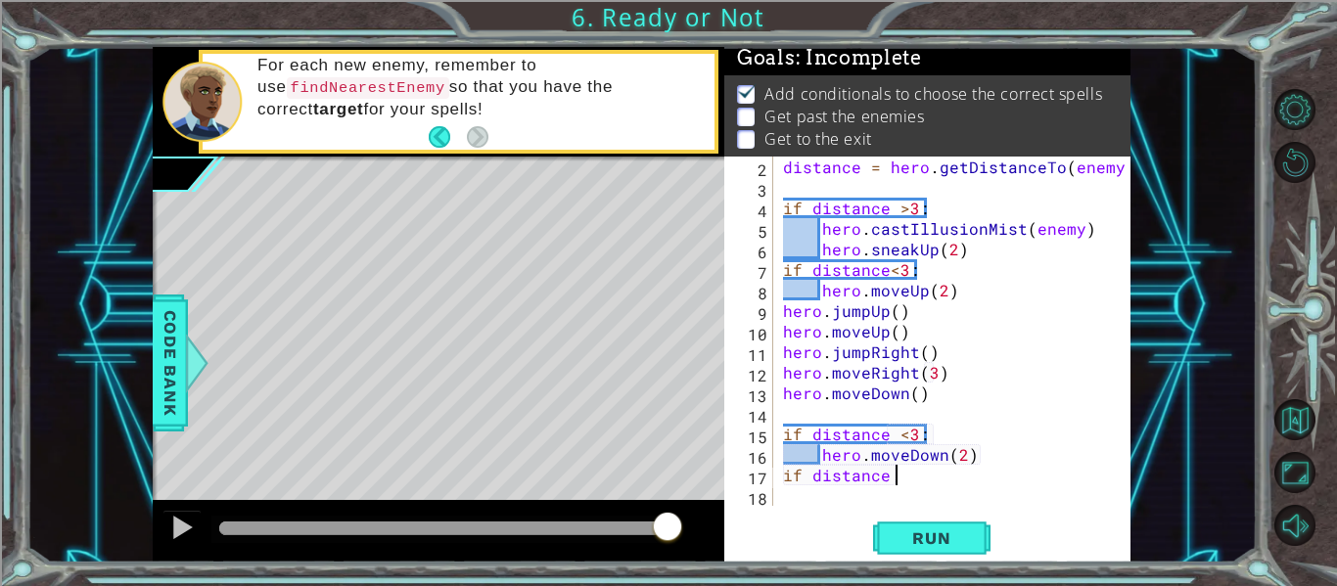
scroll to position [0, 7]
type textarea "if distance >3:"
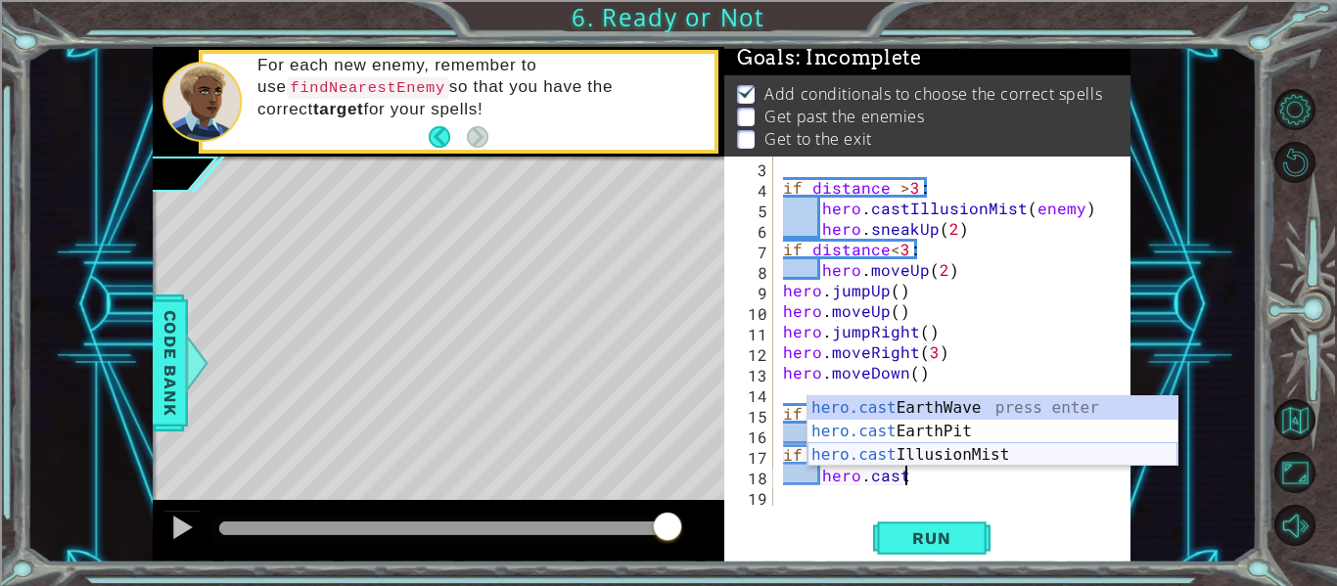
click at [1035, 459] on div "hero.cast EarthWave press enter hero.cast EarthPit press enter hero.cast Illusi…" at bounding box center [992, 454] width 370 height 117
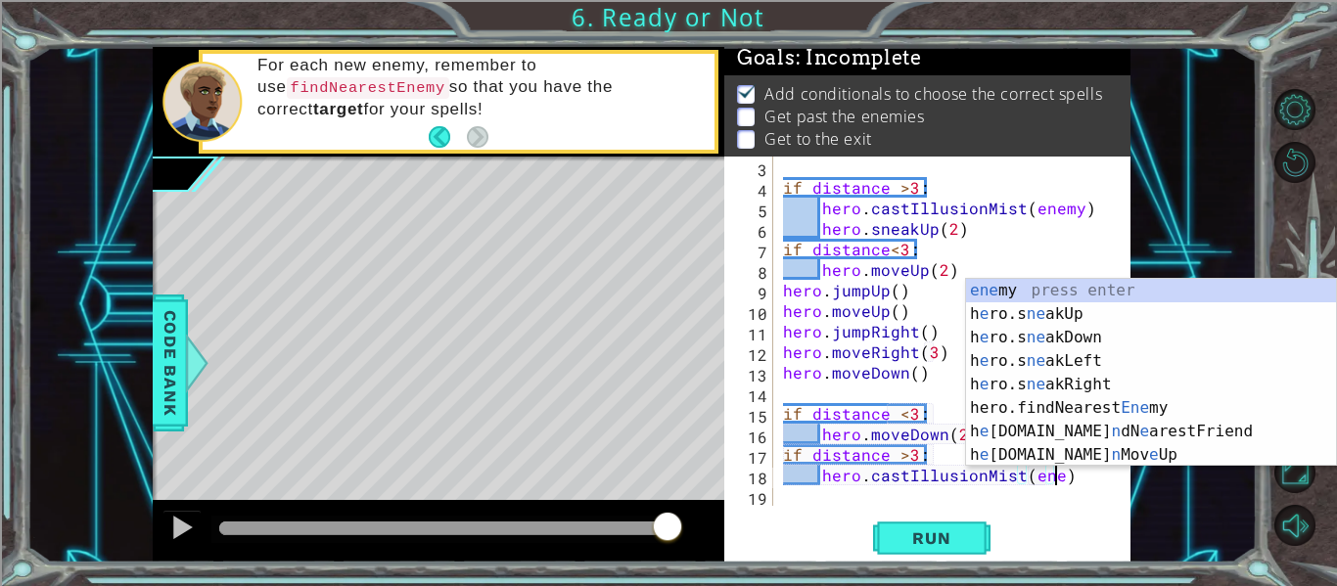
scroll to position [0, 18]
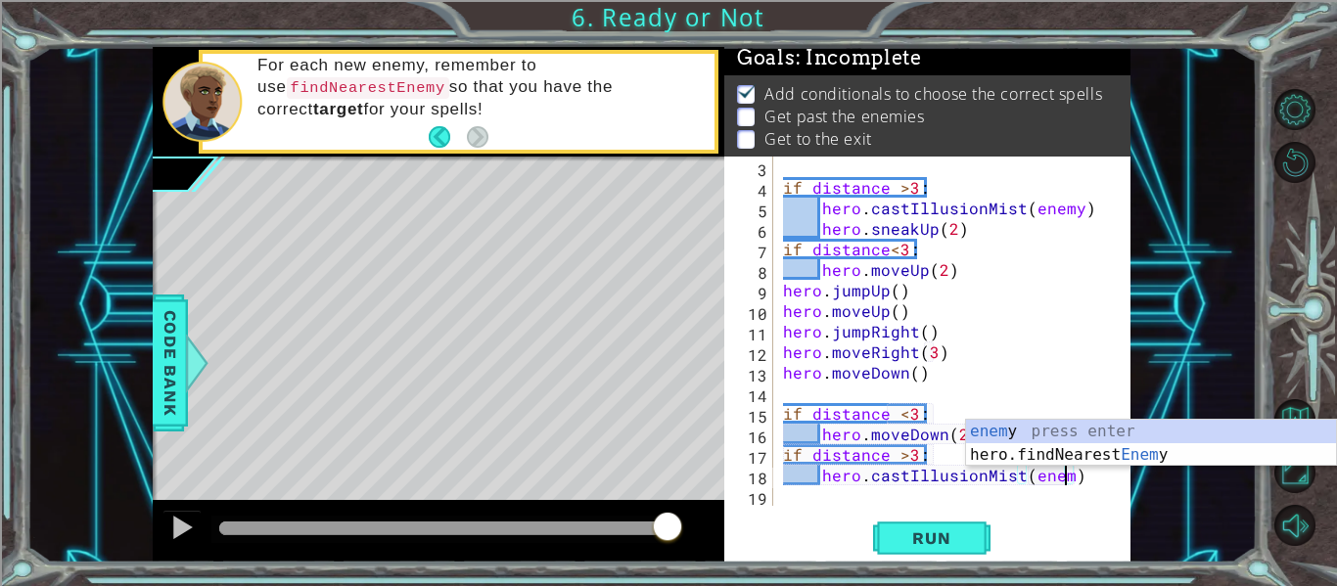
type textarea "hero.castIllusionMist(enemy)"
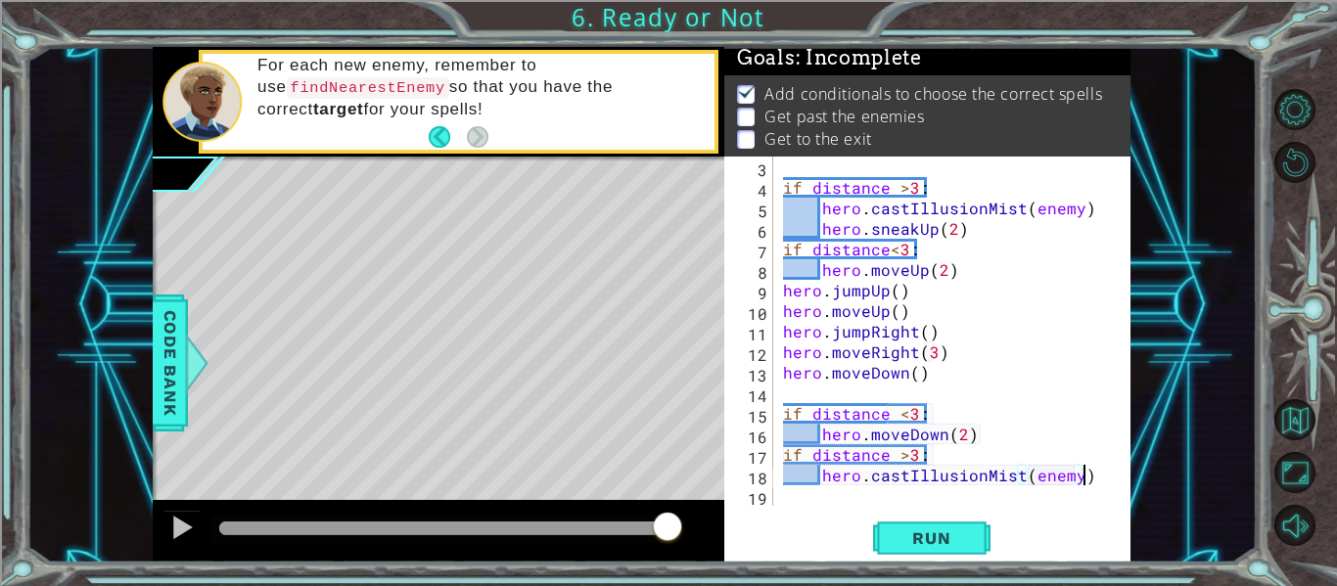
click at [1098, 484] on div "if distance > 3 : hero . castIllusionMist ( enemy ) hero . sneakUp ( 2 ) if dis…" at bounding box center [957, 352] width 357 height 390
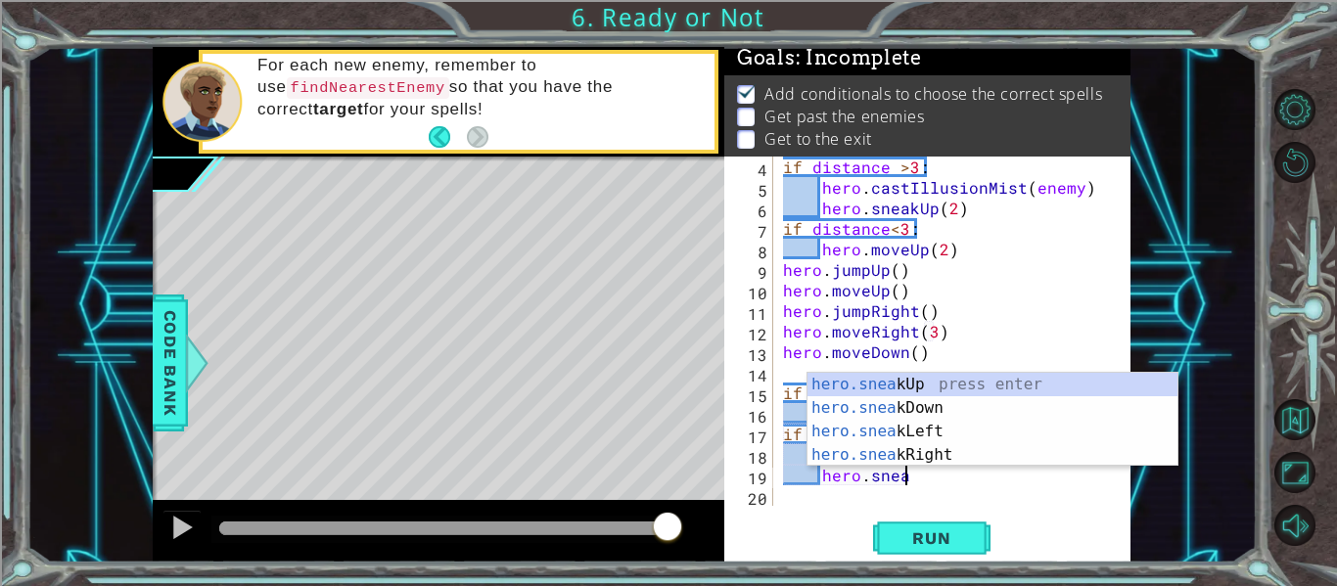
scroll to position [0, 7]
click at [1056, 413] on div "hero.sneak Up press enter hero.sneak Down press enter hero.sneak Left press ent…" at bounding box center [992, 443] width 370 height 141
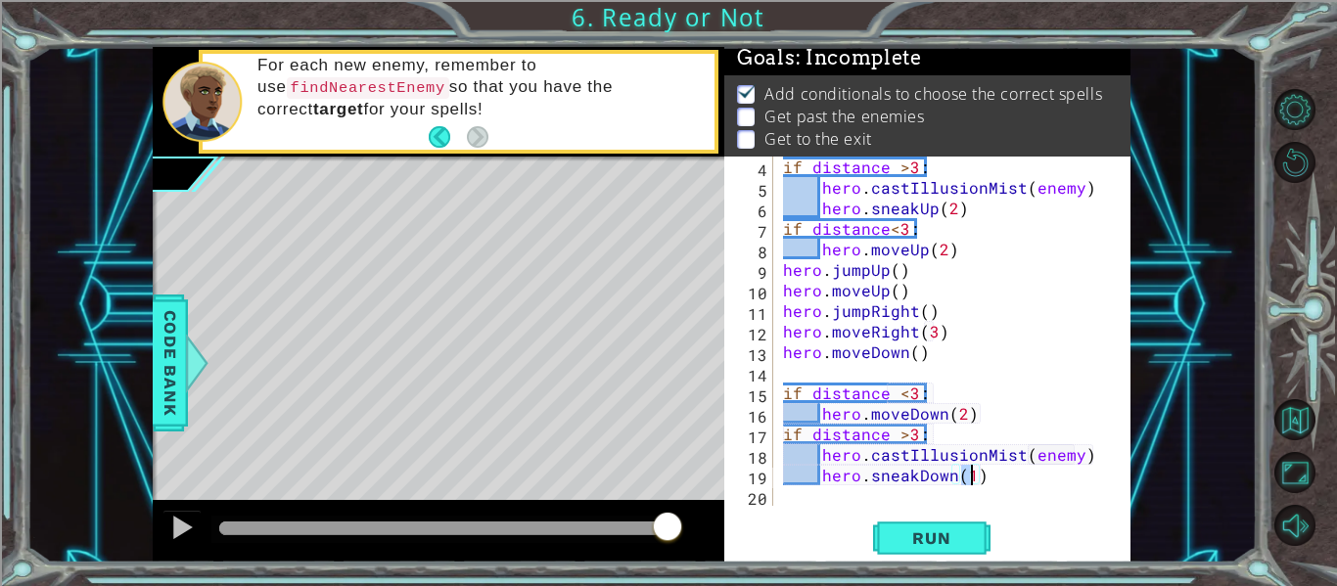
scroll to position [0, 0]
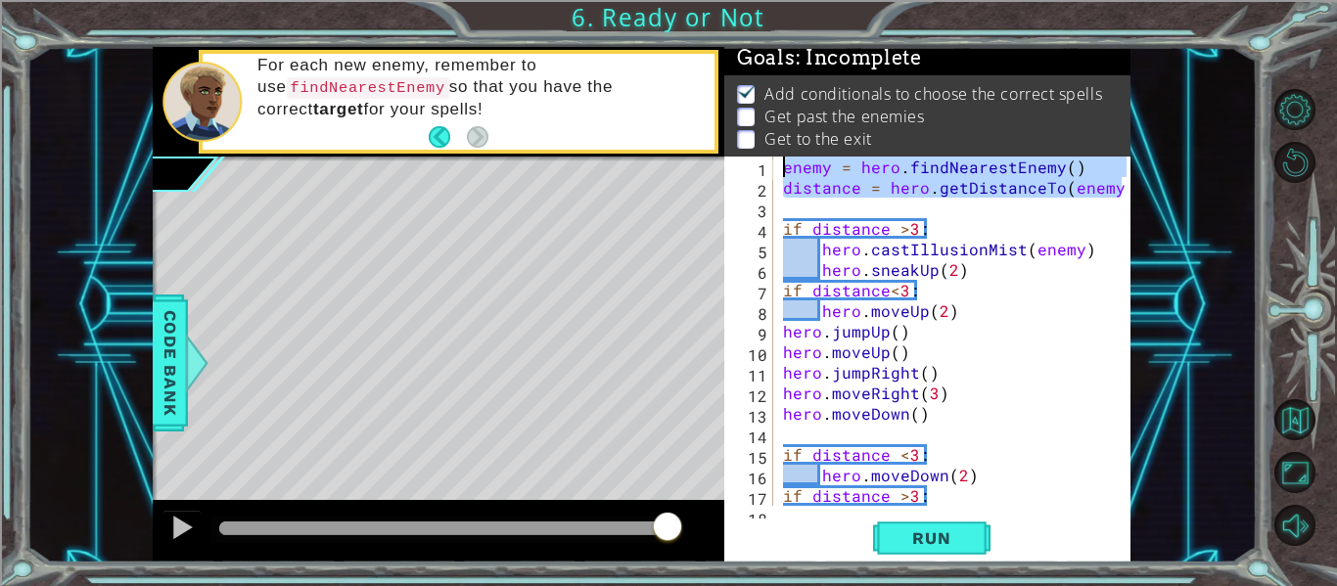
drag, startPoint x: 1124, startPoint y: 189, endPoint x: 783, endPoint y: 156, distance: 342.2
click at [783, 156] on div "Goals : Incomplete Add conditionals to choose the correct spells Get past the e…" at bounding box center [927, 305] width 406 height 516
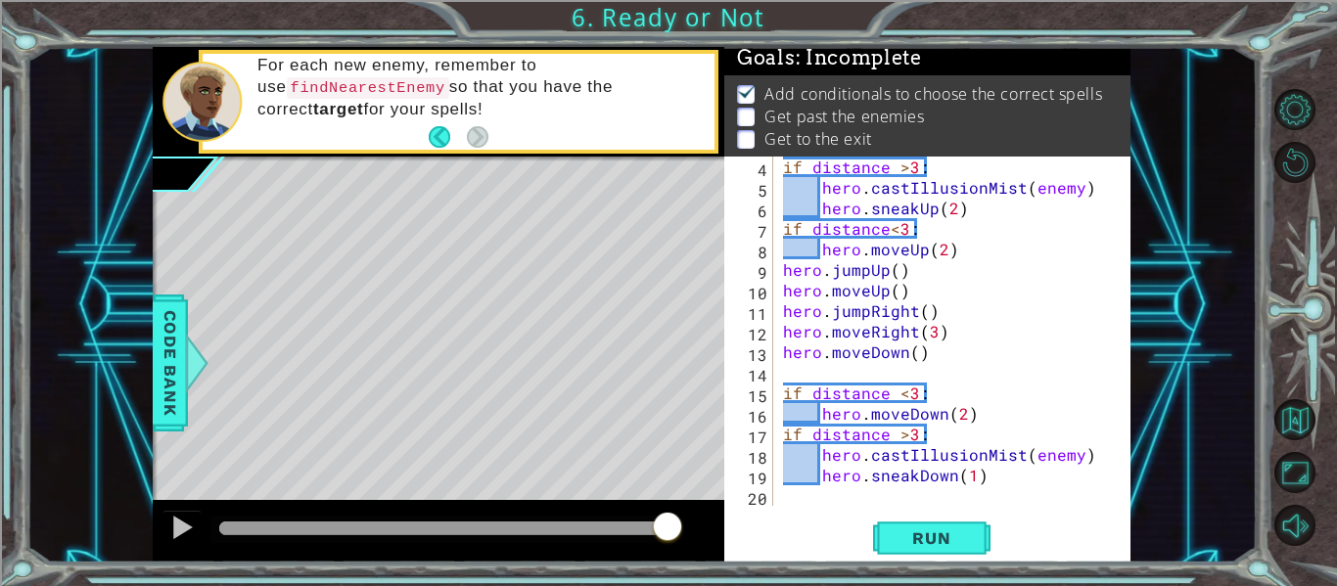
scroll to position [62, 0]
click at [1029, 483] on div "if distance > 3 : hero . castIllusionMist ( enemy ) hero . sneakUp ( 2 ) if dis…" at bounding box center [957, 352] width 357 height 390
click at [949, 360] on div "if distance > 3 : hero . castIllusionMist ( enemy ) hero . sneakUp ( 2 ) if dis…" at bounding box center [957, 352] width 357 height 390
type textarea "hero.moveDown()"
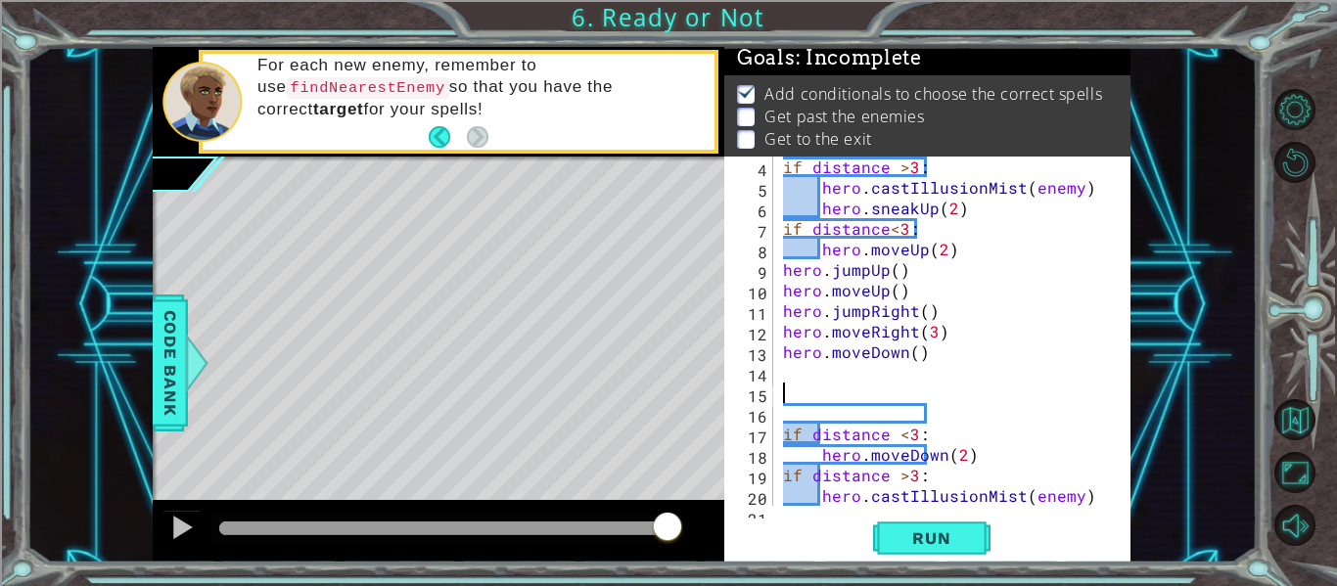
paste textarea "distance = hero.getDistanceTo(enemy)"
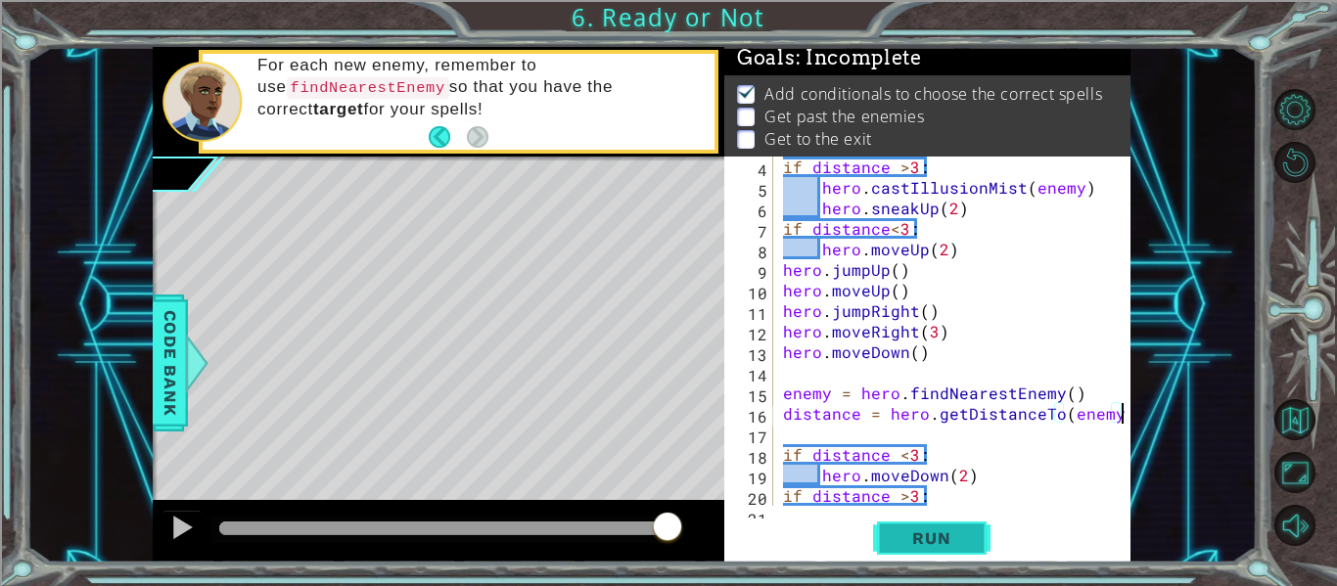
click at [953, 528] on button "Run" at bounding box center [931, 539] width 117 height 40
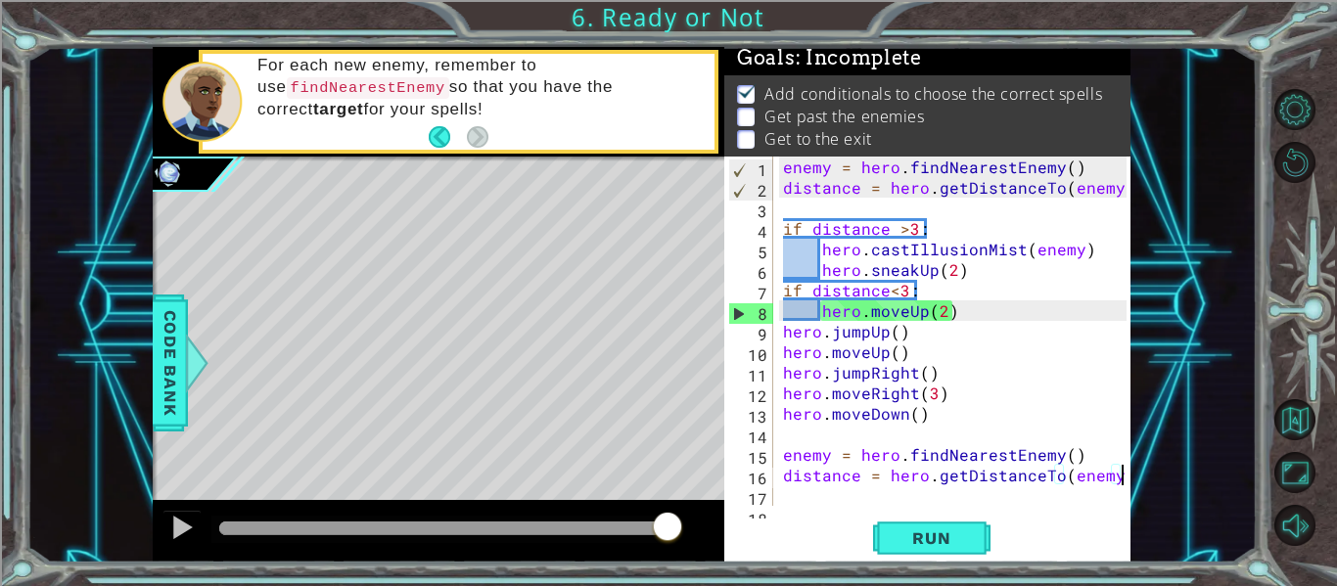
scroll to position [1, 0]
click at [1109, 248] on div at bounding box center [1117, 392] width 20 height 473
drag, startPoint x: 1109, startPoint y: 248, endPoint x: 828, endPoint y: 255, distance: 281.0
click at [828, 255] on div "hero.castIllusionMist(enemy) 1 2 3 4 5 6 7 8 9 10 11 12 13 14 15 16 17 18 19 en…" at bounding box center [925, 331] width 402 height 349
type textarea "h"
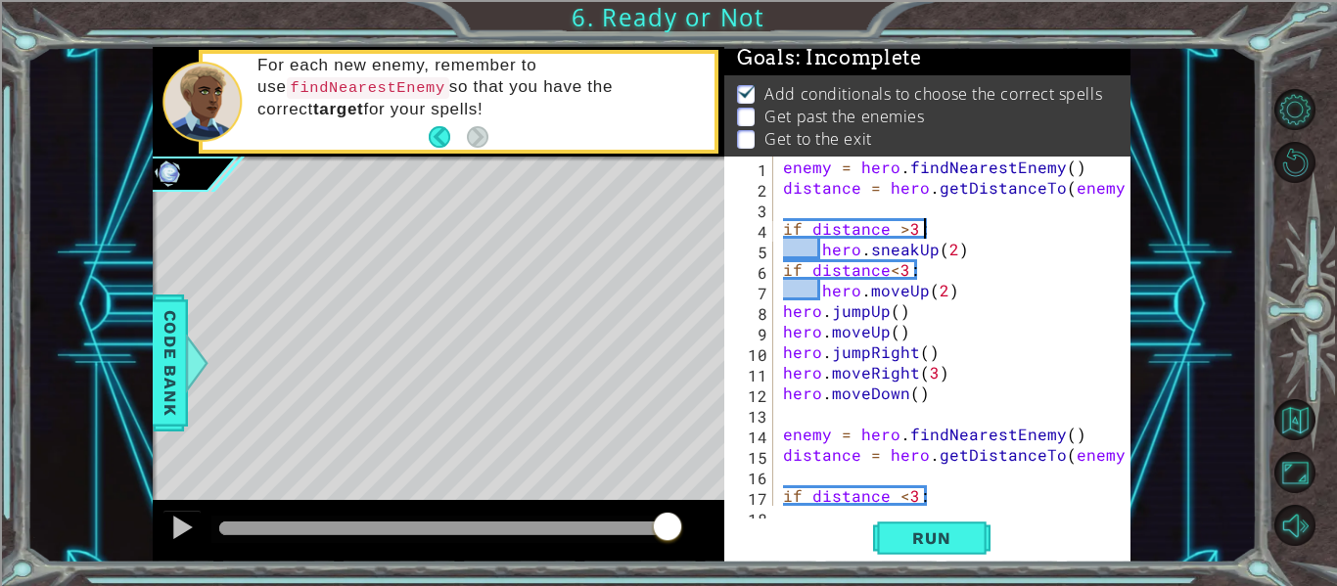
click at [965, 279] on div "enemy = hero . findNearestEnemy ( ) distance = hero . getDistanceTo ( enemy ) i…" at bounding box center [957, 352] width 357 height 390
click at [967, 292] on div "enemy = hero . findNearestEnemy ( ) distance = hero . getDistanceTo ( enemy ) i…" at bounding box center [957, 352] width 357 height 390
click at [948, 279] on div "enemy = hero . findNearestEnemy ( ) distance = hero . getDistanceTo ( enemy ) i…" at bounding box center [957, 352] width 357 height 390
type textarea "if distance<3:"
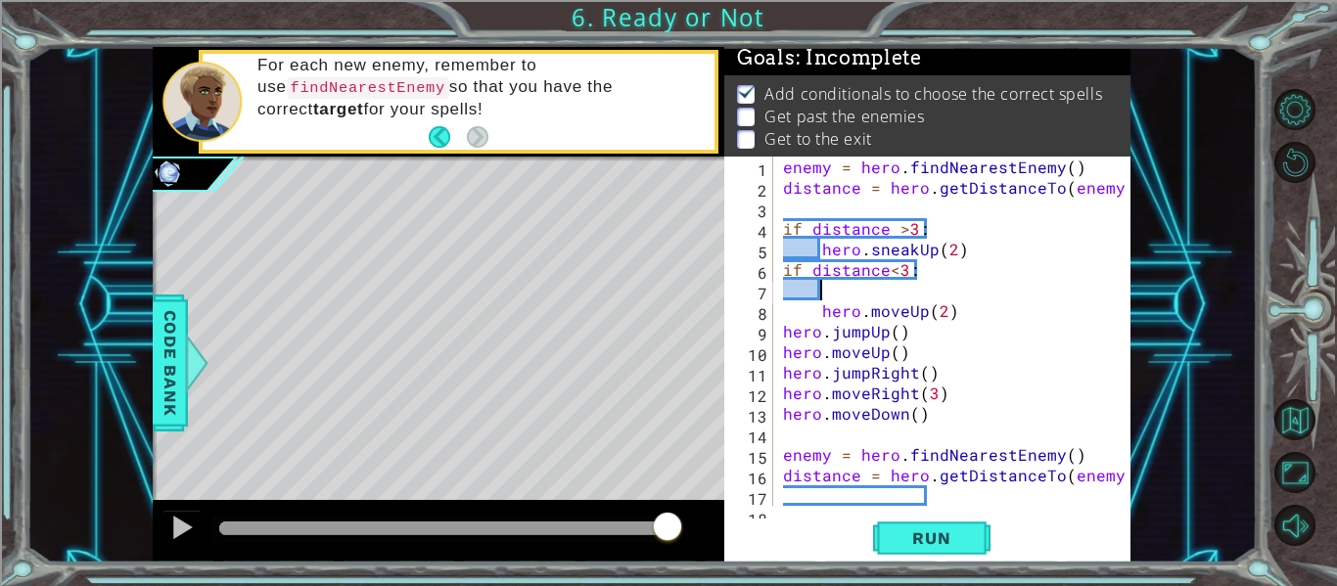
paste textarea "ero.castIllusionMist(enemy)"
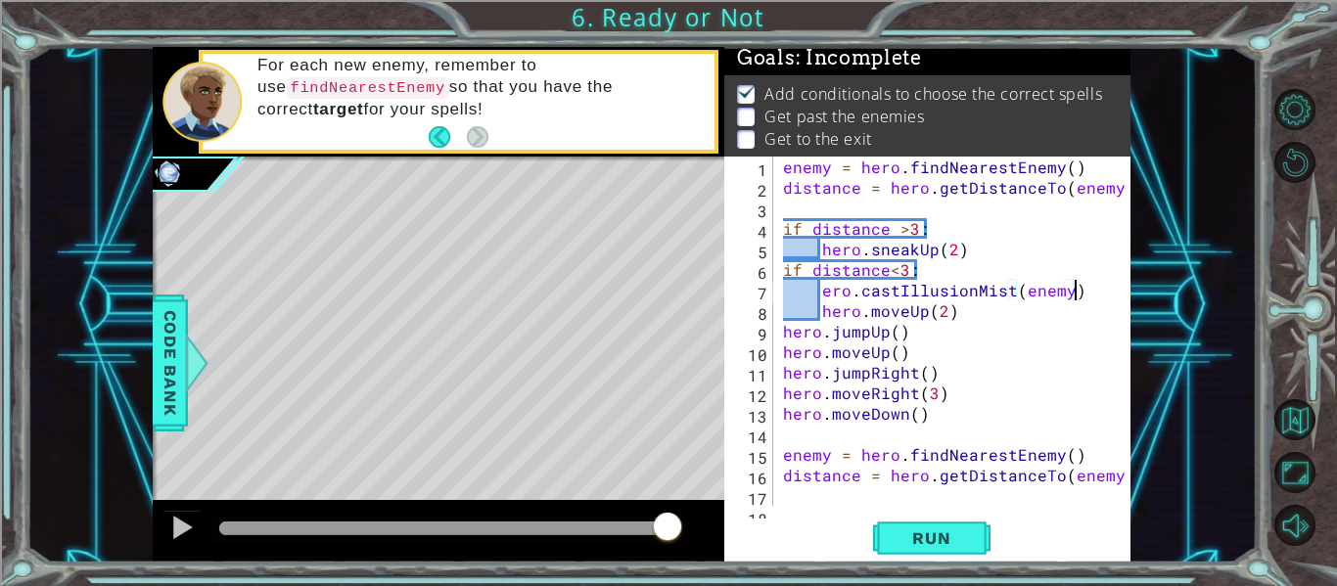
click at [821, 292] on div "enemy = hero . findNearestEnemy ( ) distance = hero . getDistanceTo ( enemy ) i…" at bounding box center [957, 352] width 357 height 390
click at [1075, 261] on div "enemy = hero . findNearestEnemy ( ) distance = hero . getDistanceTo ( enemy ) i…" at bounding box center [957, 352] width 357 height 390
click at [783, 339] on div "enemy = hero . findNearestEnemy ( ) distance = hero . getDistanceTo ( enemy ) i…" at bounding box center [957, 352] width 357 height 390
click at [783, 355] on div "enemy = hero . findNearestEnemy ( ) distance = hero . getDistanceTo ( enemy ) i…" at bounding box center [957, 352] width 357 height 390
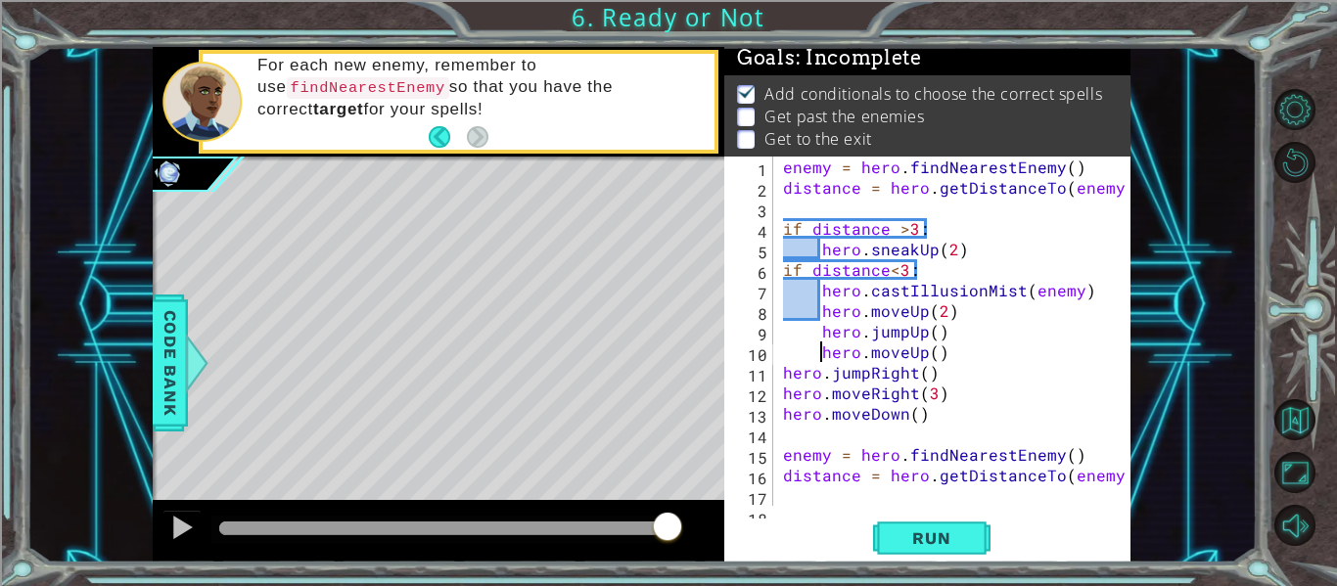
click at [785, 369] on div "enemy = hero . findNearestEnemy ( ) distance = hero . getDistanceTo ( enemy ) i…" at bounding box center [957, 352] width 357 height 390
click at [785, 387] on div "enemy = hero . findNearestEnemy ( ) distance = hero . getDistanceTo ( enemy ) i…" at bounding box center [957, 352] width 357 height 390
click at [786, 411] on div "enemy = hero . findNearestEnemy ( ) distance = hero . getDistanceTo ( enemy ) i…" at bounding box center [957, 352] width 357 height 390
click at [957, 308] on div "enemy = hero . findNearestEnemy ( ) distance = hero . getDistanceTo ( enemy ) i…" at bounding box center [957, 352] width 357 height 390
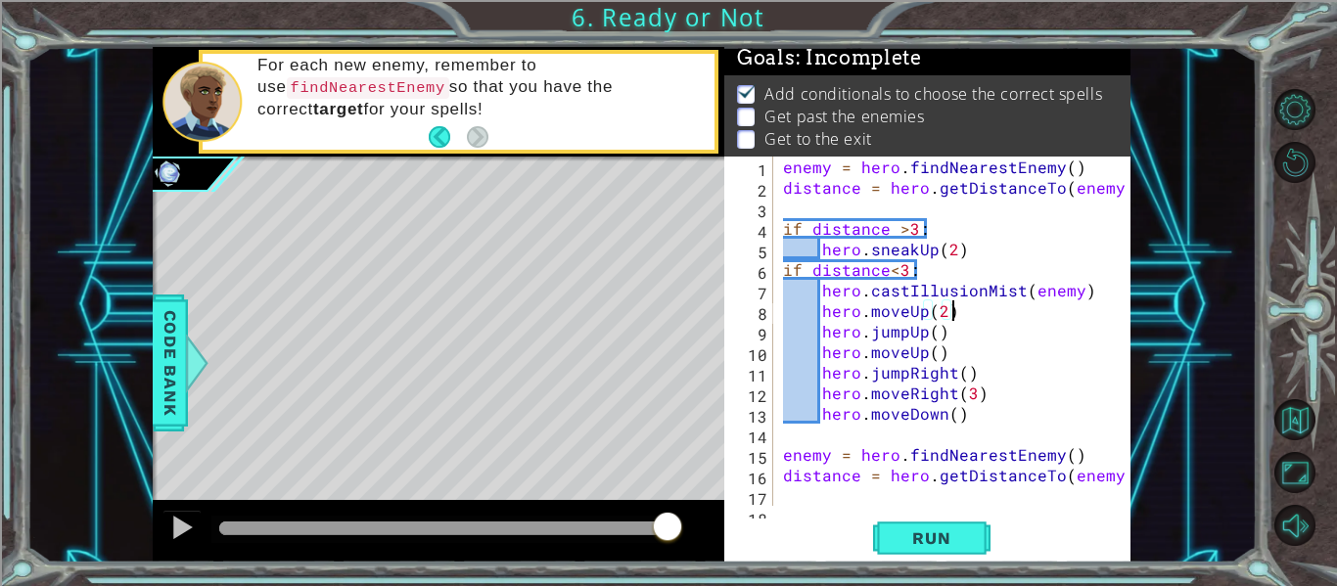
click at [904, 315] on div "enemy = hero . findNearestEnemy ( ) distance = hero . getDistanceTo ( enemy ) i…" at bounding box center [957, 352] width 357 height 390
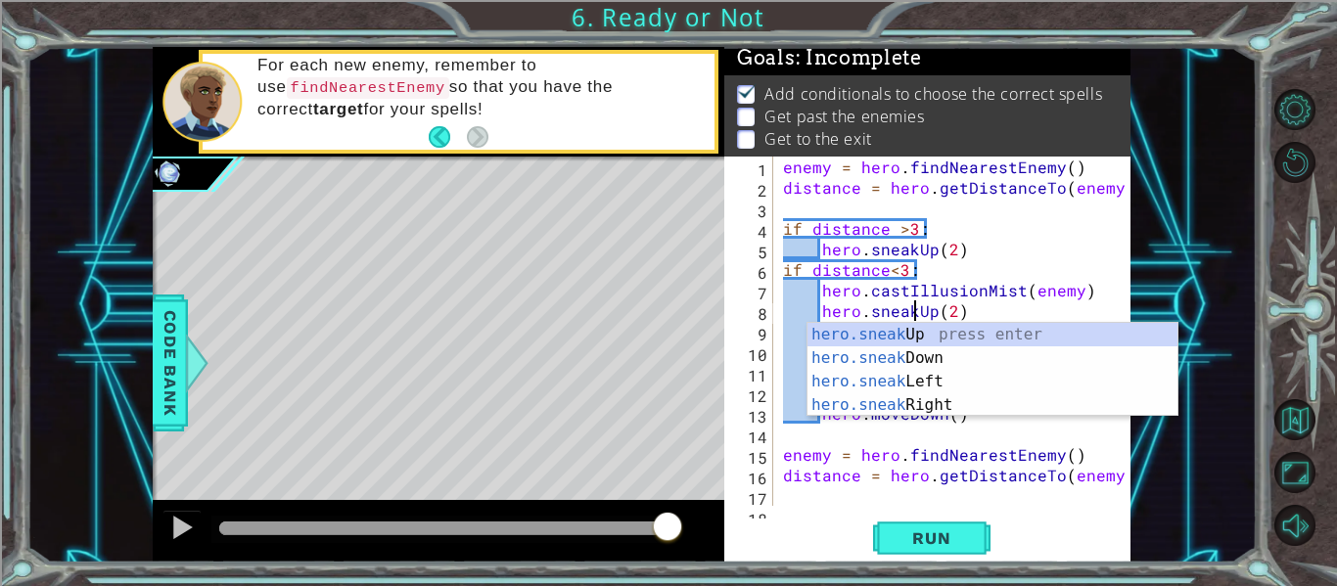
scroll to position [0, 9]
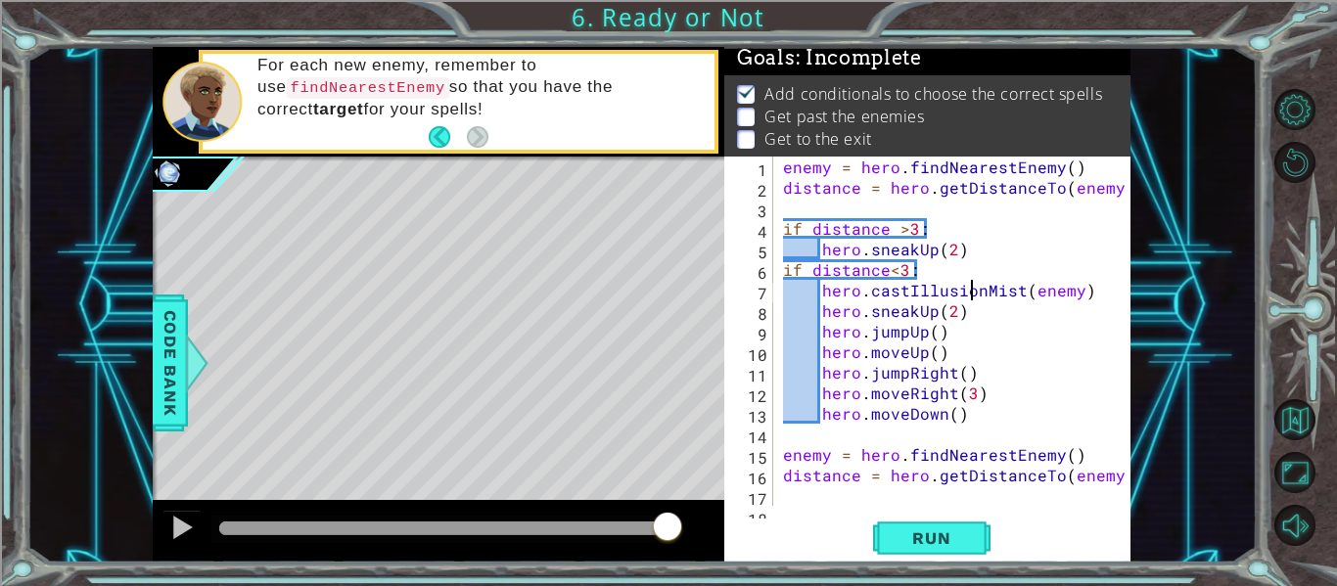
click at [971, 290] on div "enemy = hero . findNearestEnemy ( ) distance = hero . getDistanceTo ( enemy ) i…" at bounding box center [957, 352] width 357 height 390
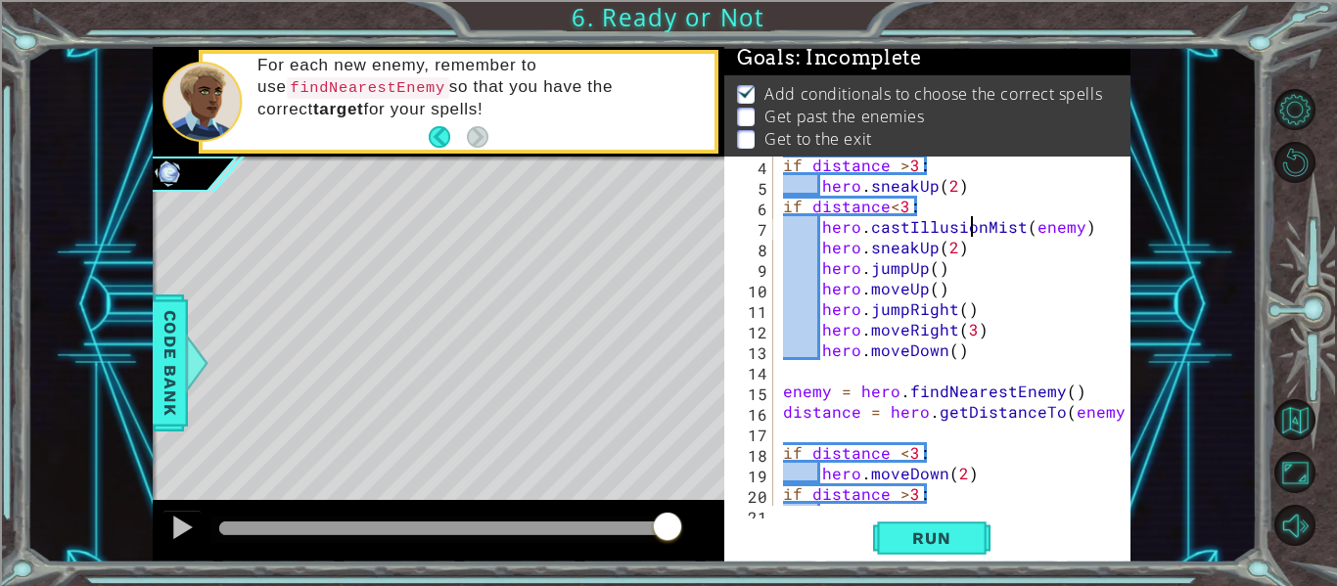
scroll to position [123, 0]
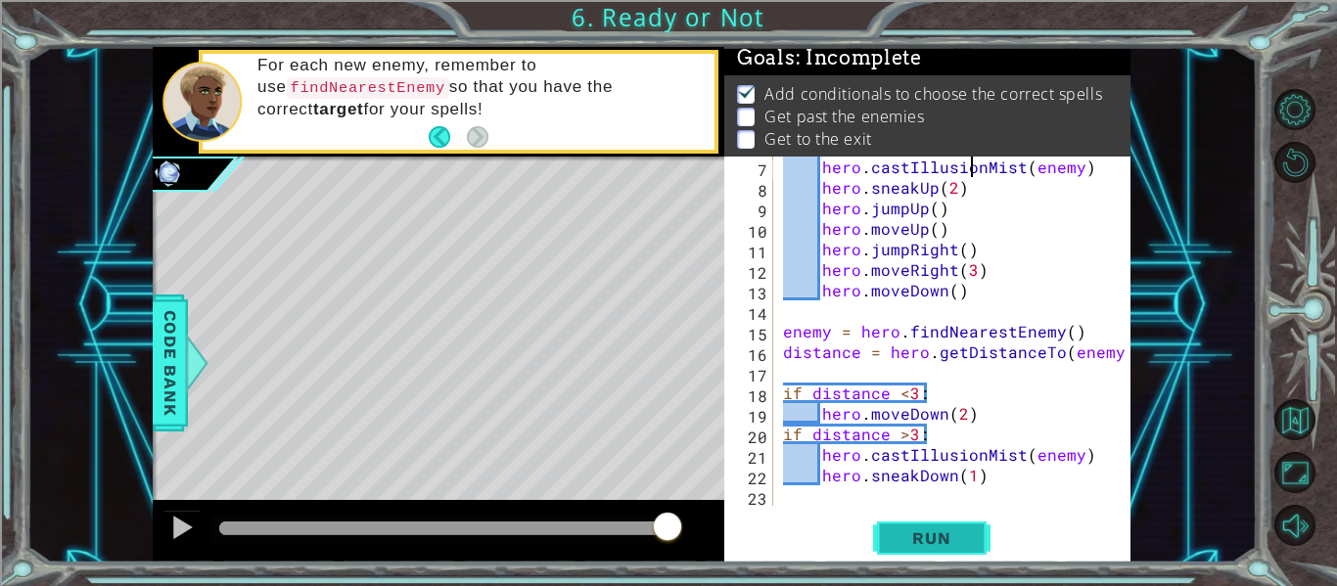
type textarea "hero.castIllusionMist(enemy)"
click at [948, 527] on button "Run" at bounding box center [931, 539] width 117 height 40
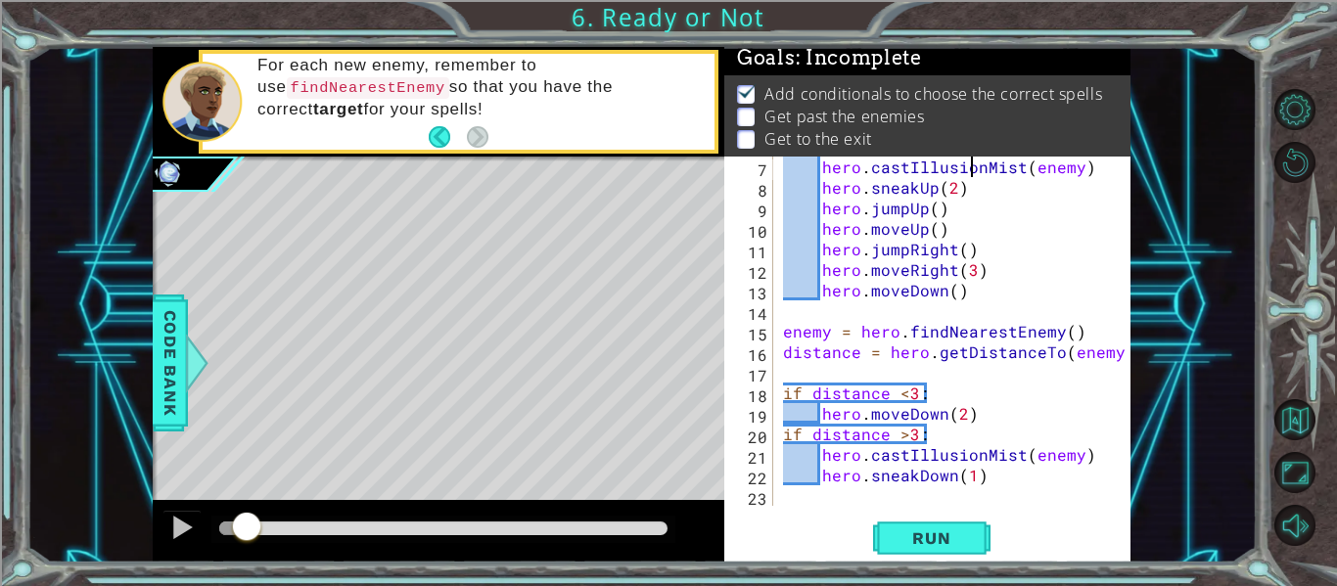
click at [247, 522] on div at bounding box center [246, 528] width 35 height 35
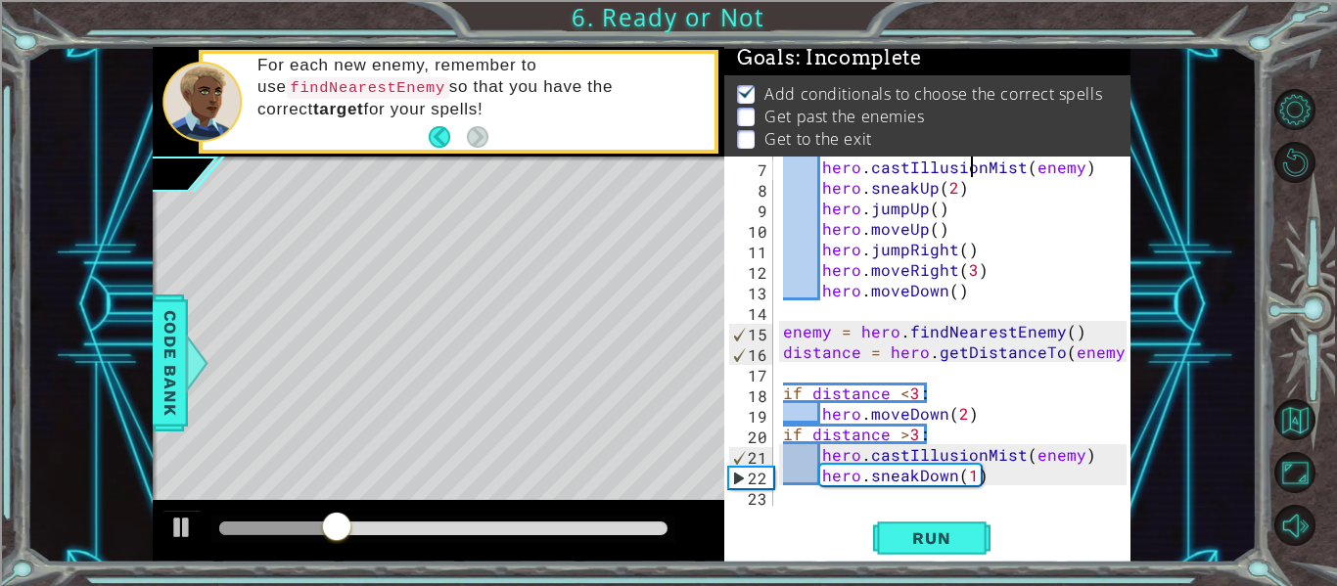
scroll to position [0, 0]
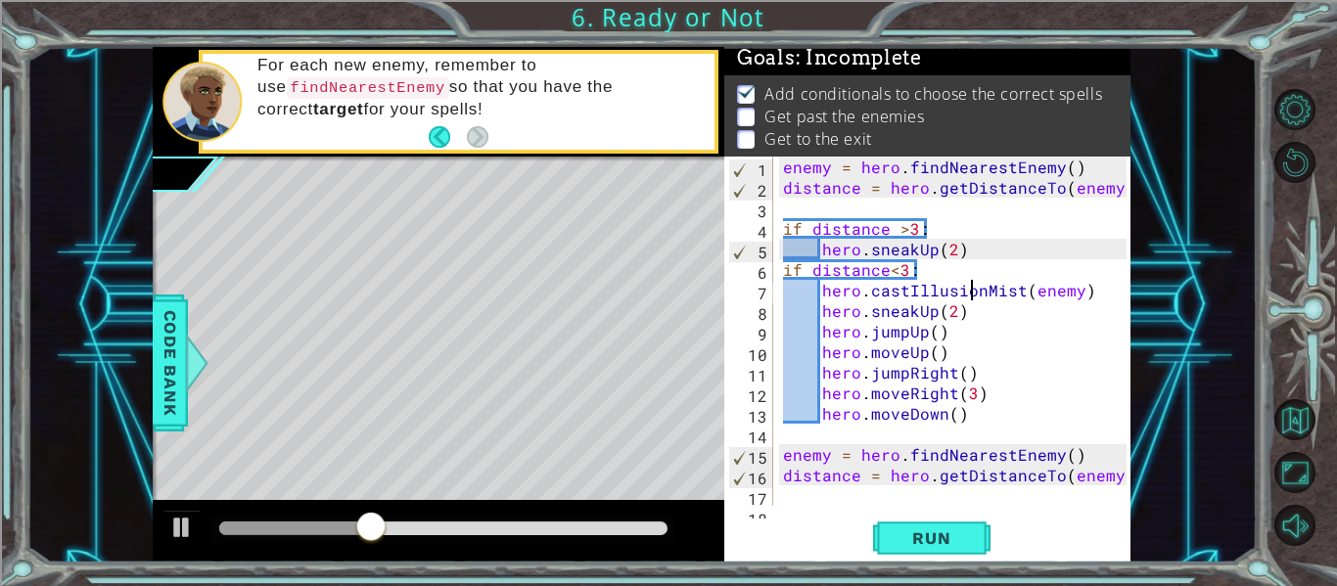
click at [1100, 298] on div "enemy = hero . findNearestEnemy ( ) distance = hero . getDistanceTo ( enemy ) i…" at bounding box center [957, 352] width 357 height 390
click at [1109, 291] on div at bounding box center [1117, 393] width 20 height 473
drag, startPoint x: 1109, startPoint y: 291, endPoint x: 820, endPoint y: 289, distance: 288.7
click at [820, 289] on div "hero.castIllusionMist(enemy) 1 2 3 4 5 6 7 8 9 10 11 12 13 14 15 16 17 18 enemy…" at bounding box center [925, 331] width 402 height 349
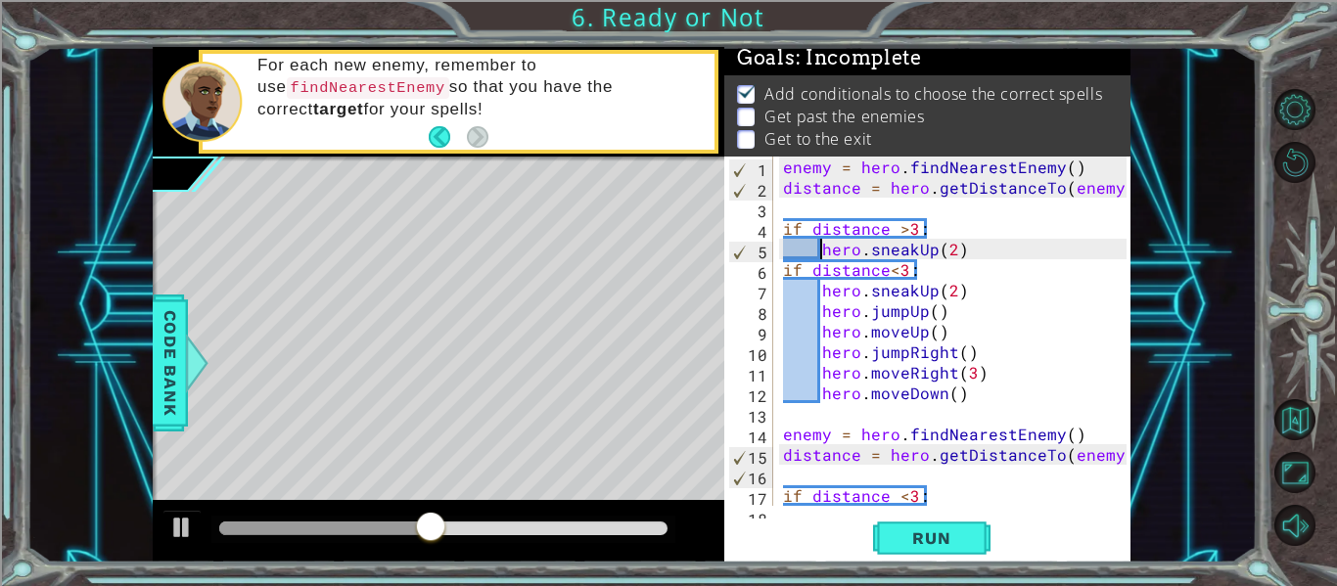
click at [822, 255] on div "enemy = hero . findNearestEnemy ( ) distance = hero . getDistanceTo ( enemy ) i…" at bounding box center [957, 352] width 357 height 390
paste textarea "castIllusionMist(enemy)hero."
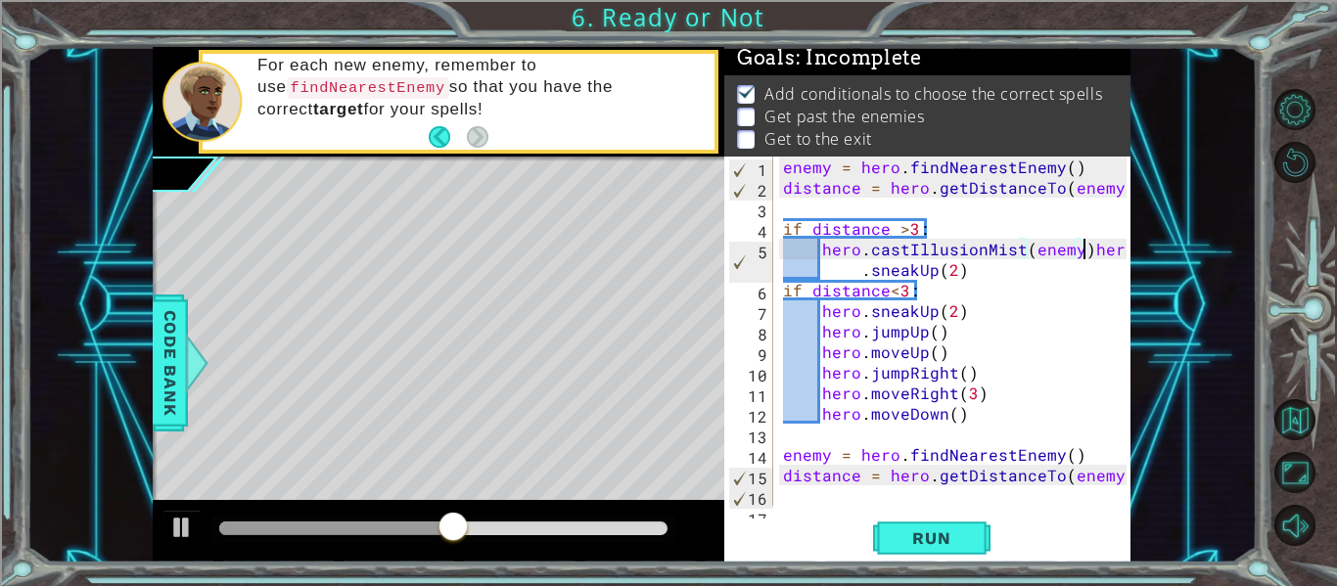
type textarea "hero.sneakUp(2)"
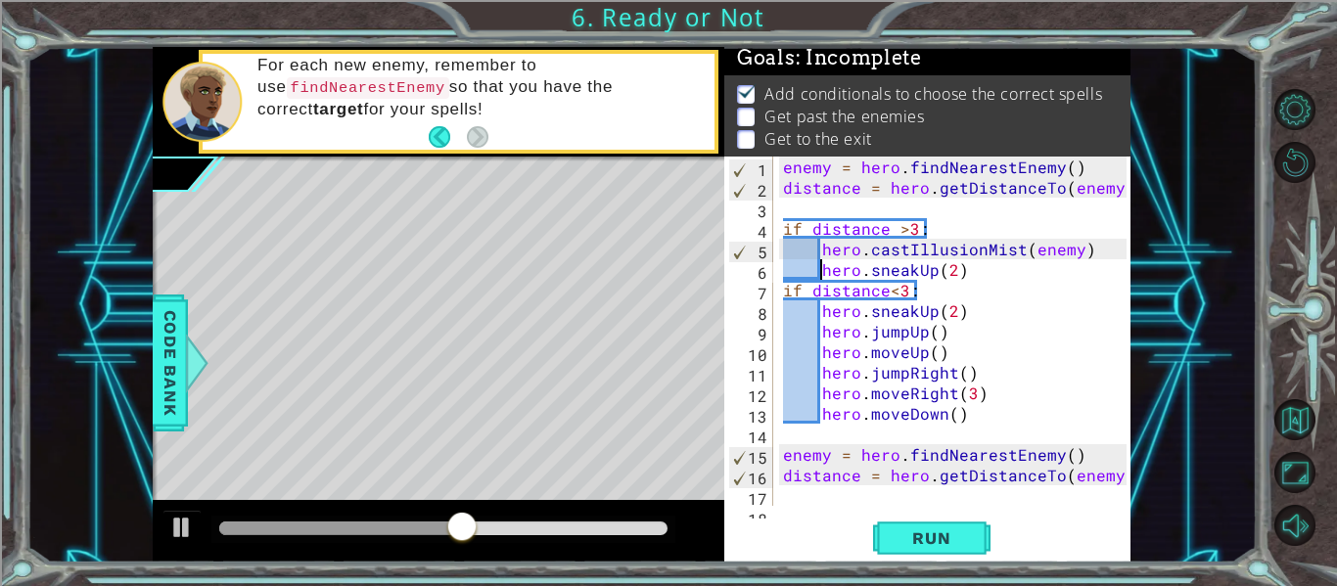
click at [1219, 289] on div "1 ההההההההההההההההההההההההההההההההההההההההההההההההההההההההההההההההההההההההההההה…" at bounding box center [641, 305] width 1230 height 516
click at [942, 541] on span "Run" at bounding box center [931, 538] width 77 height 20
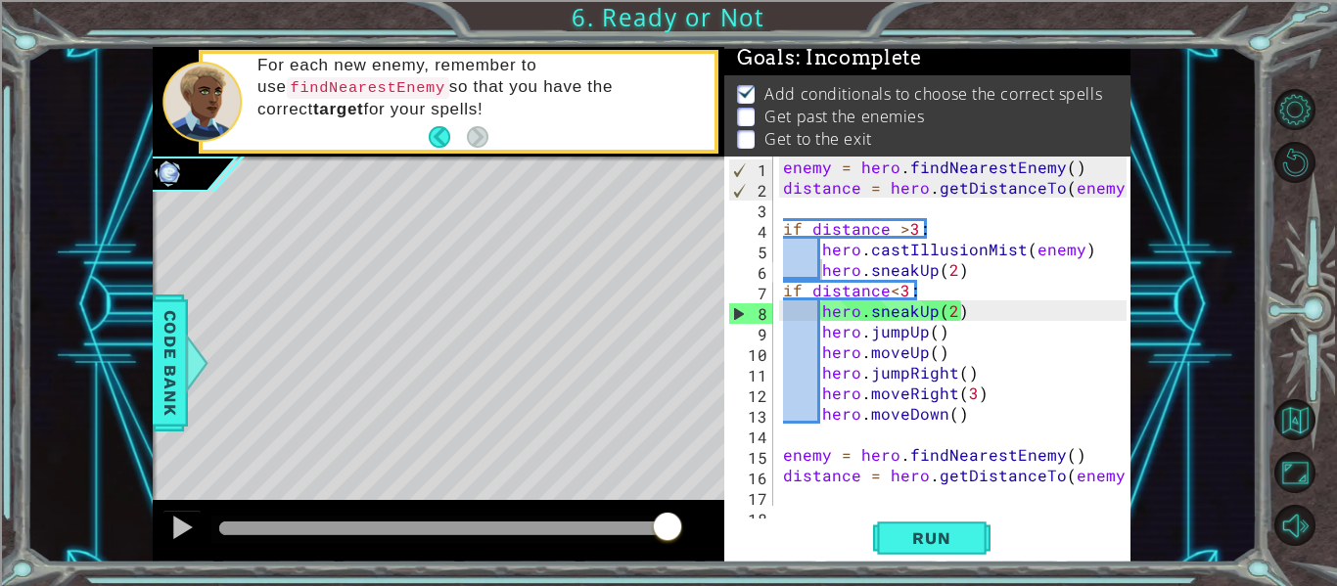
click at [205, 213] on div "Level Map" at bounding box center [605, 445] width 904 height 576
click at [966, 548] on button "Run" at bounding box center [931, 539] width 117 height 40
